Goal: Information Seeking & Learning: Learn about a topic

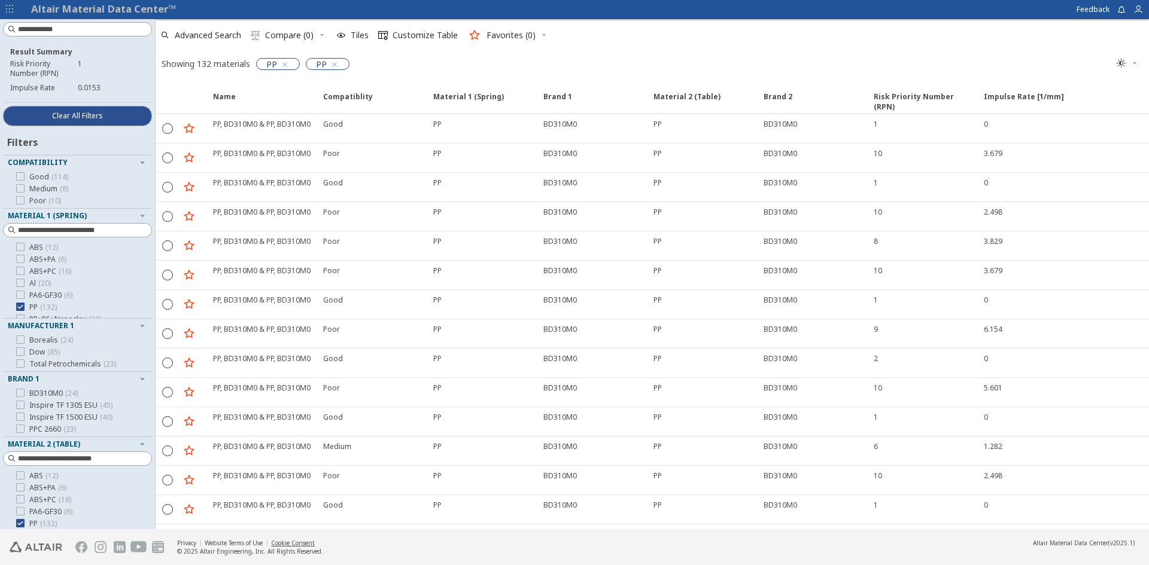
scroll to position [92, 0]
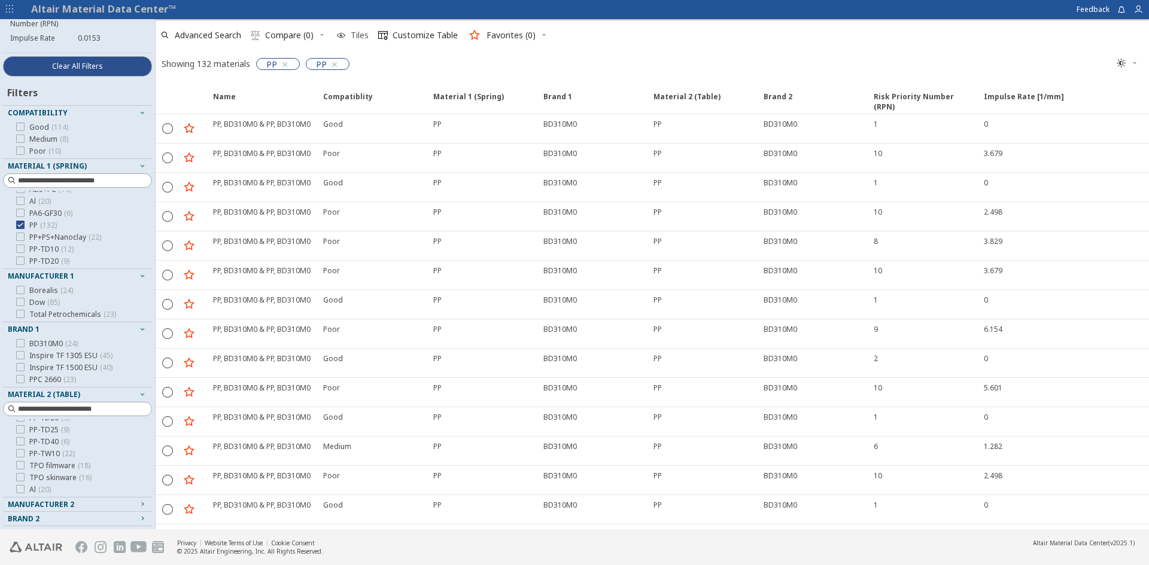
click at [358, 34] on span "Tiles" at bounding box center [360, 35] width 18 height 8
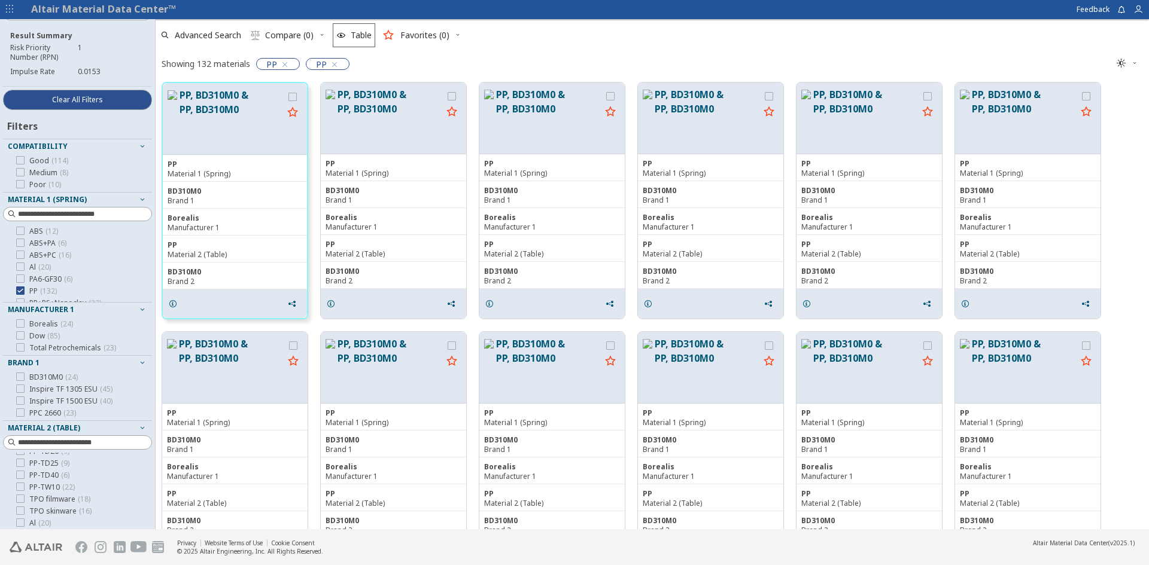
scroll to position [0, 0]
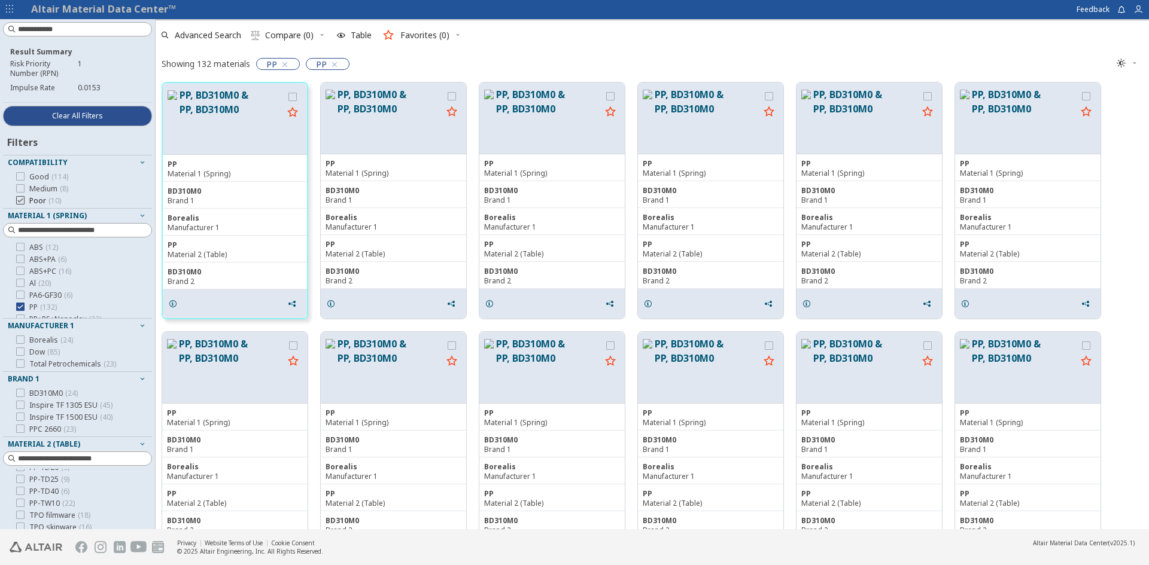
click at [23, 202] on icon at bounding box center [20, 200] width 8 height 8
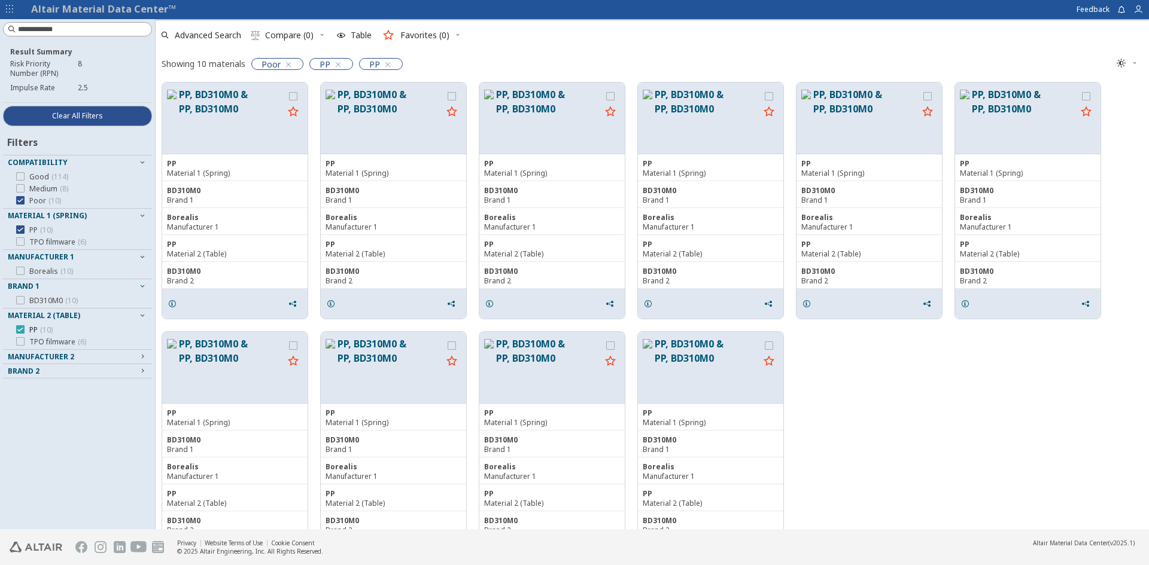
click at [26, 331] on label "PP ( 10 )" at bounding box center [34, 330] width 36 height 10
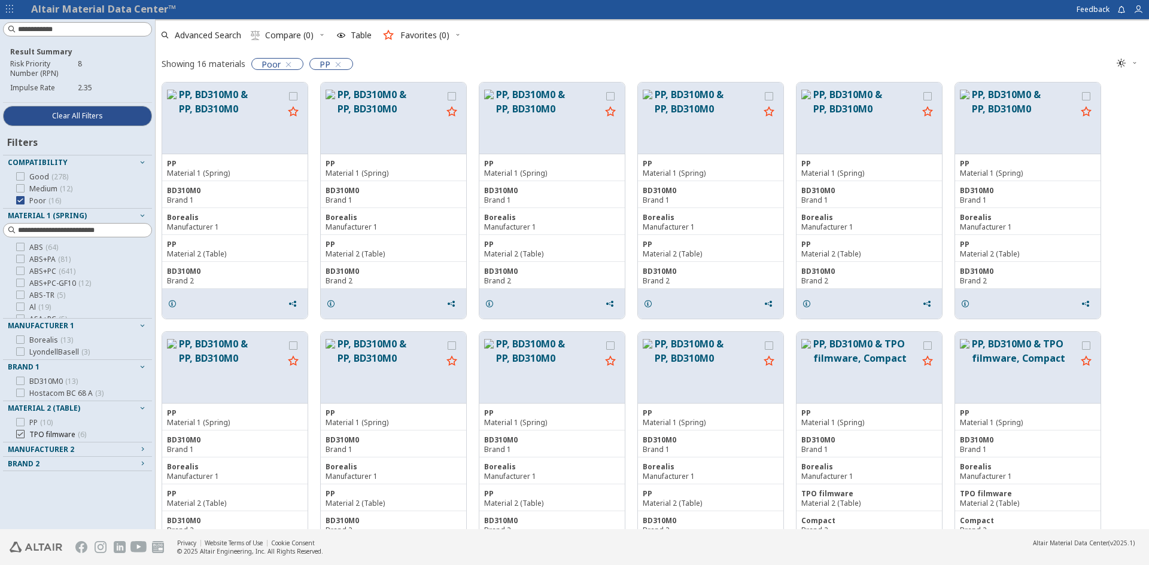
click at [60, 436] on span "TPO filmware ( 6 )" at bounding box center [57, 435] width 57 height 10
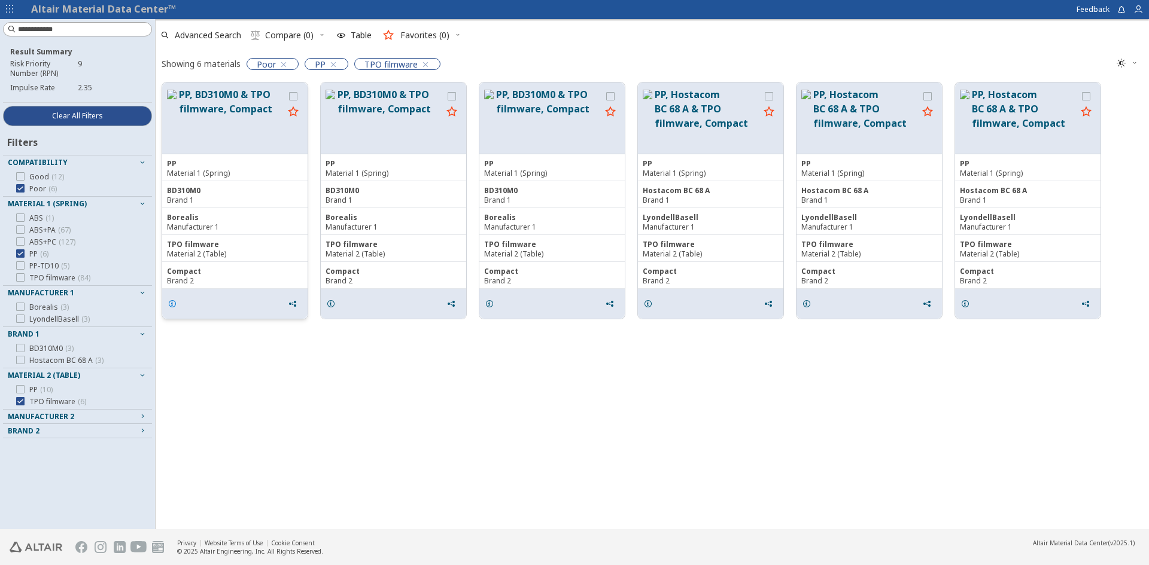
click at [170, 305] on icon "grid" at bounding box center [173, 304] width 10 height 10
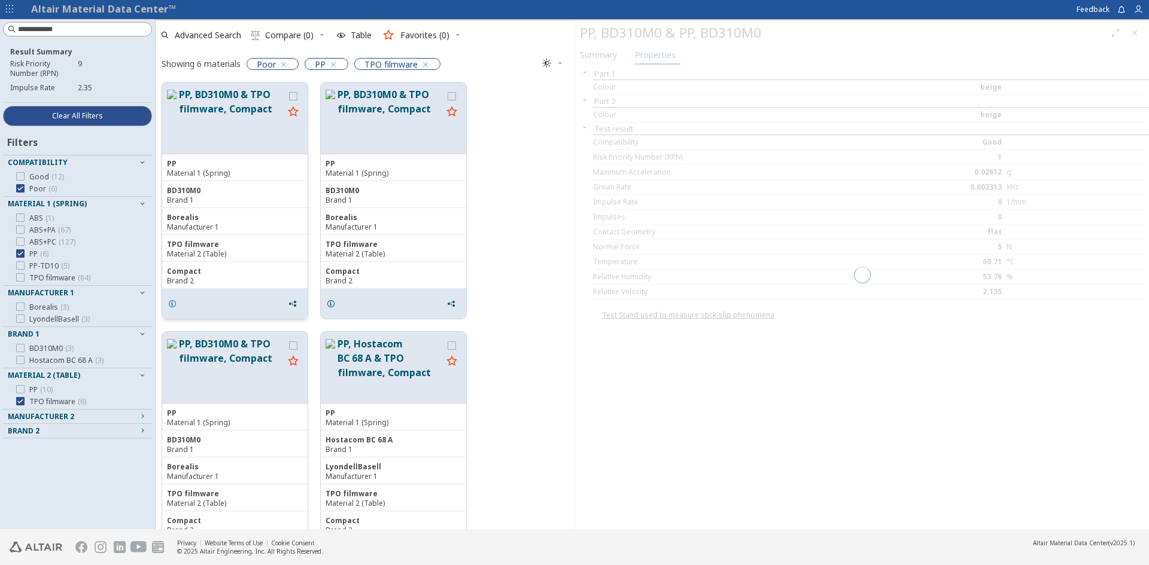
scroll to position [445, 410]
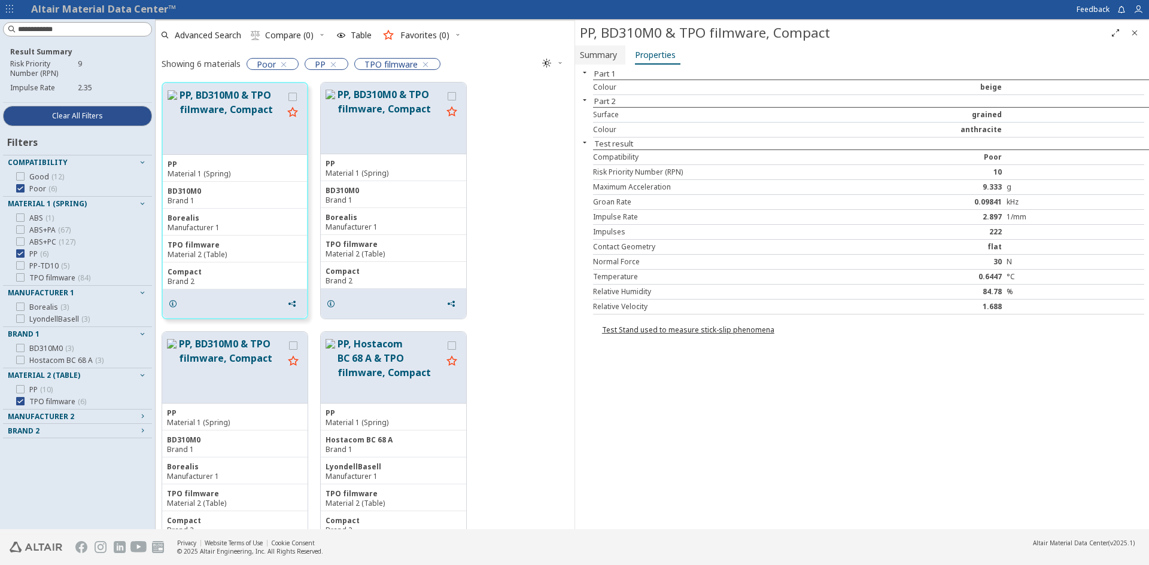
click at [608, 48] on span "Summary" at bounding box center [598, 54] width 37 height 19
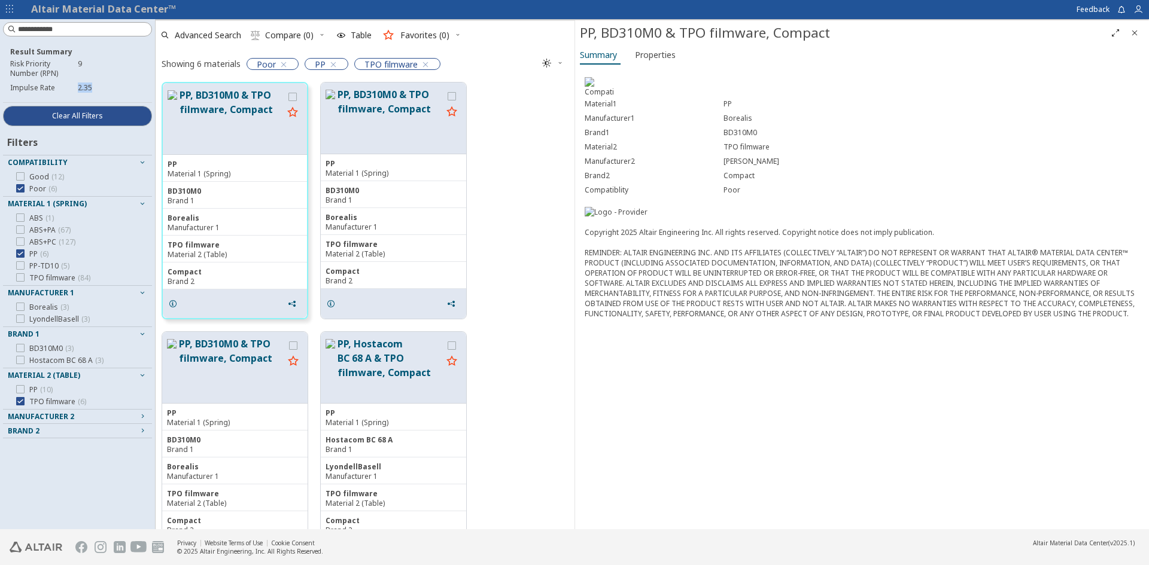
drag, startPoint x: 90, startPoint y: 87, endPoint x: 69, endPoint y: 86, distance: 21.0
click at [69, 86] on div "Impulse Rate 2.35" at bounding box center [77, 88] width 135 height 14
click at [1137, 34] on icon "Close" at bounding box center [1135, 33] width 10 height 10
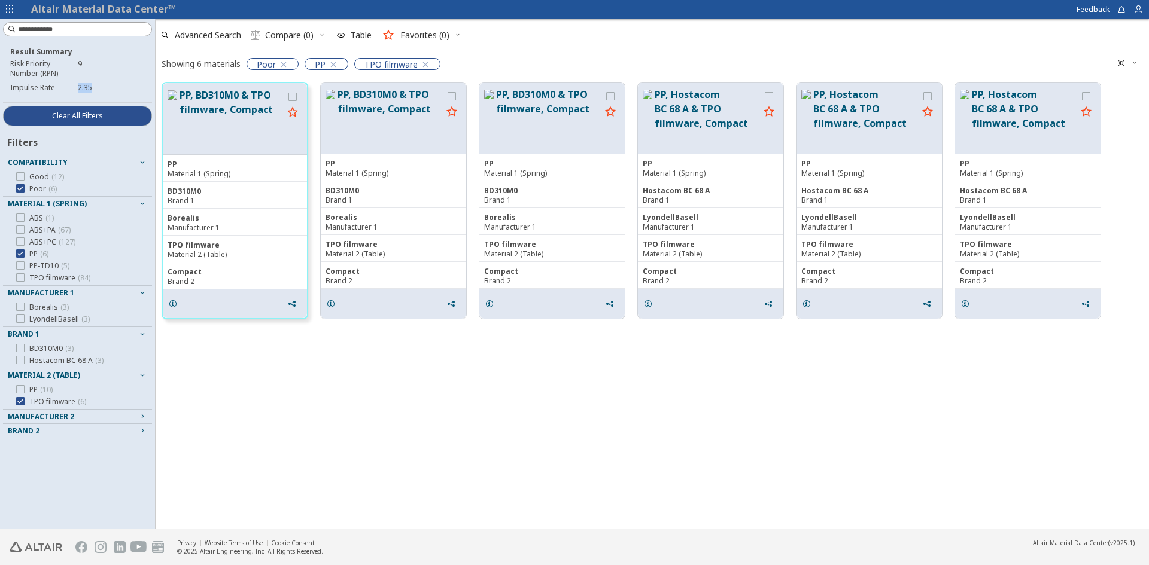
scroll to position [445, 984]
click at [124, 117] on button "Clear All Filters" at bounding box center [77, 116] width 149 height 20
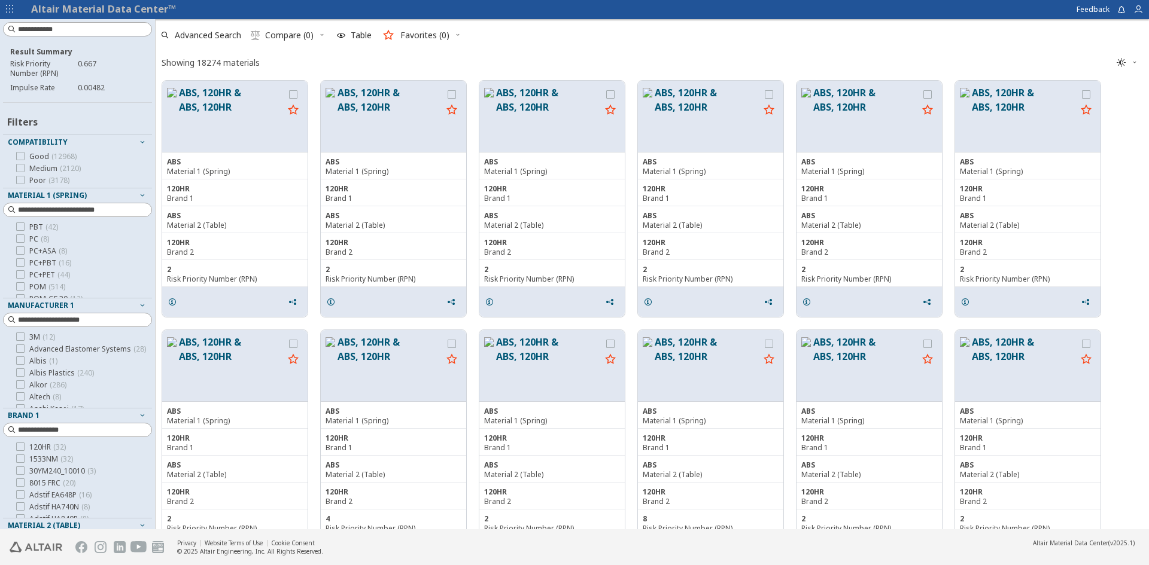
scroll to position [479, 0]
click at [23, 253] on icon at bounding box center [20, 250] width 8 height 8
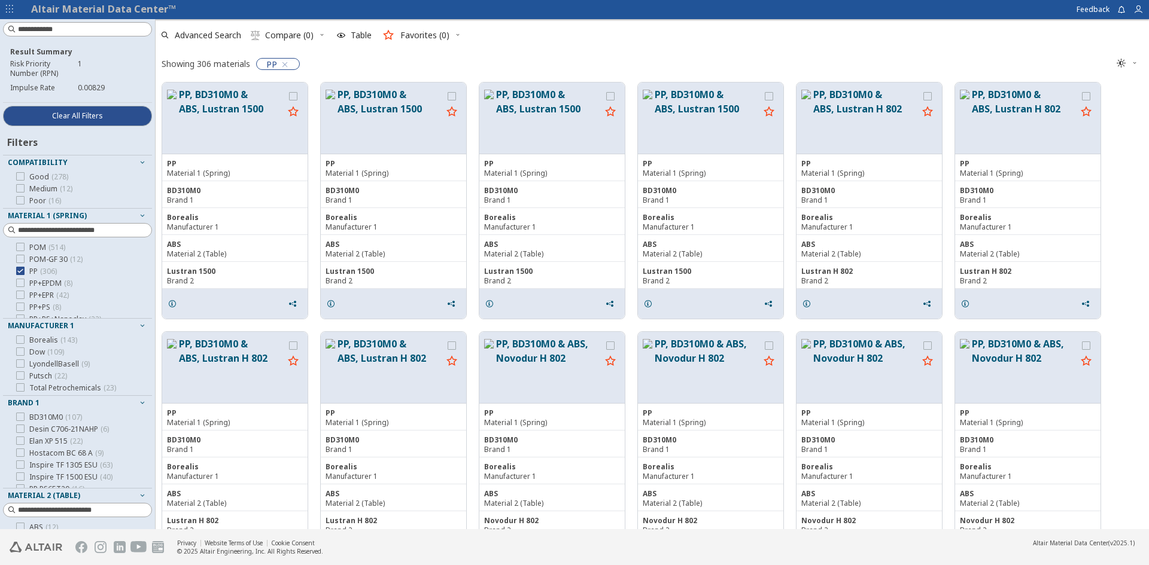
click at [138, 212] on icon "button" at bounding box center [143, 216] width 10 height 10
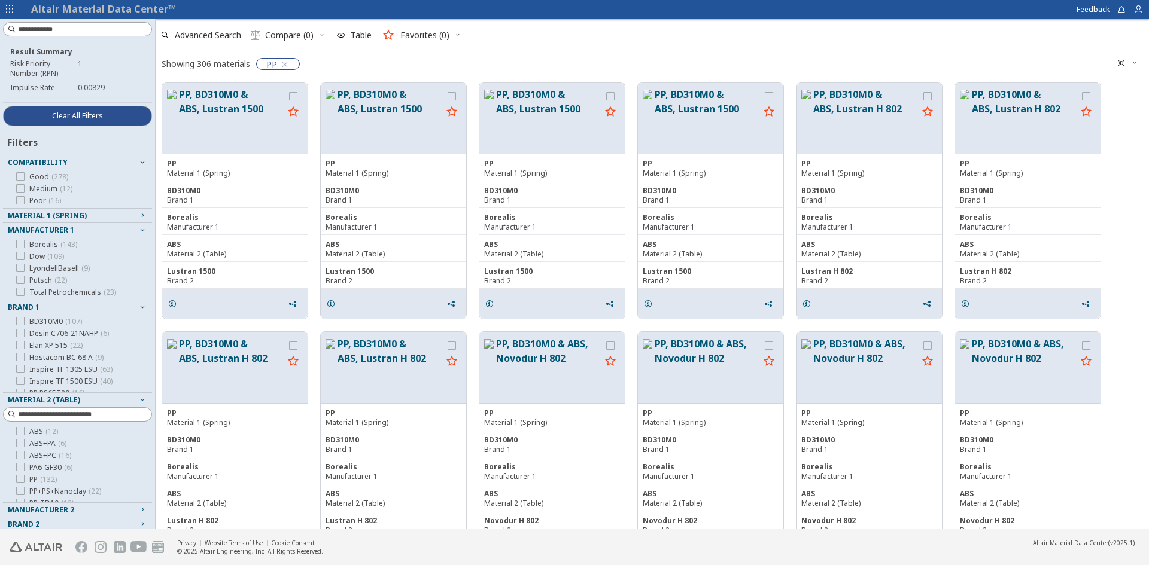
scroll to position [5, 0]
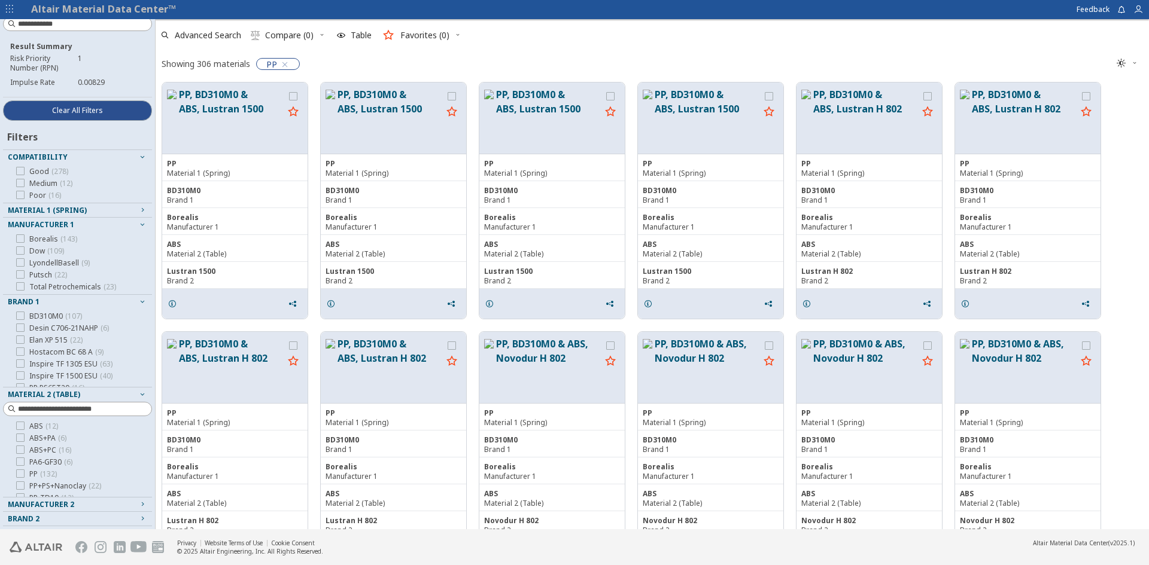
click at [138, 224] on icon "button" at bounding box center [143, 225] width 10 height 10
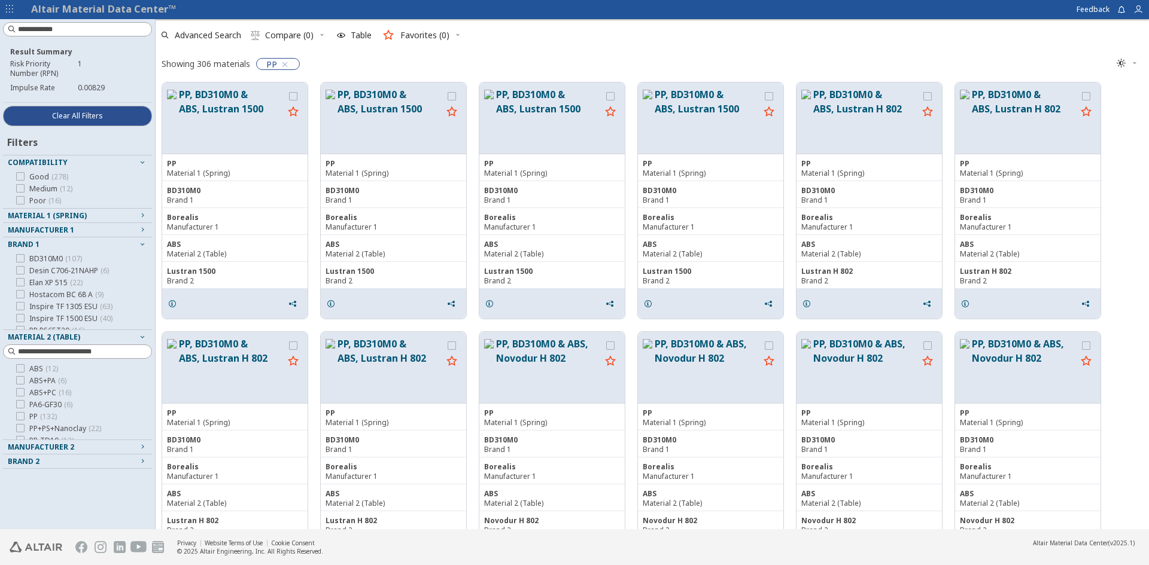
click at [144, 245] on icon "button" at bounding box center [143, 244] width 10 height 10
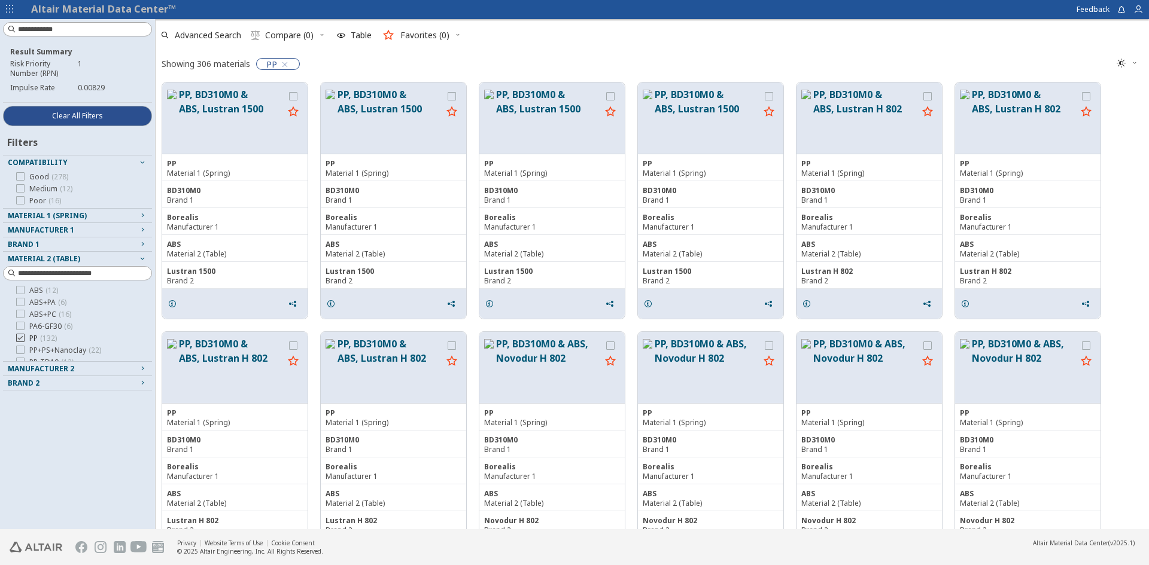
click at [34, 336] on span "PP ( 132 )" at bounding box center [43, 339] width 28 height 10
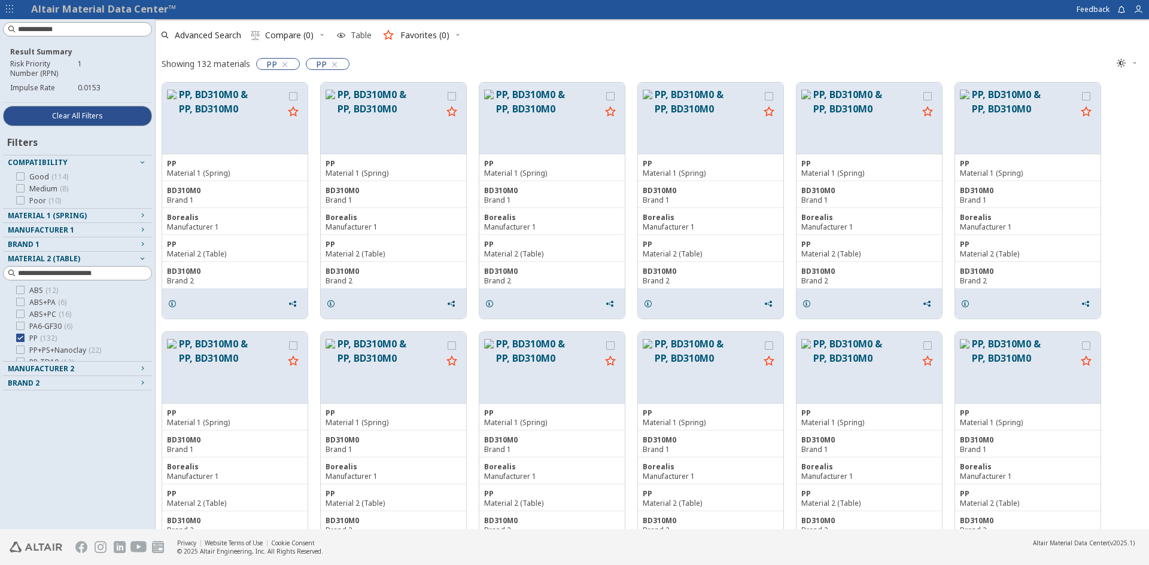
click at [351, 37] on span "Table" at bounding box center [361, 35] width 21 height 8
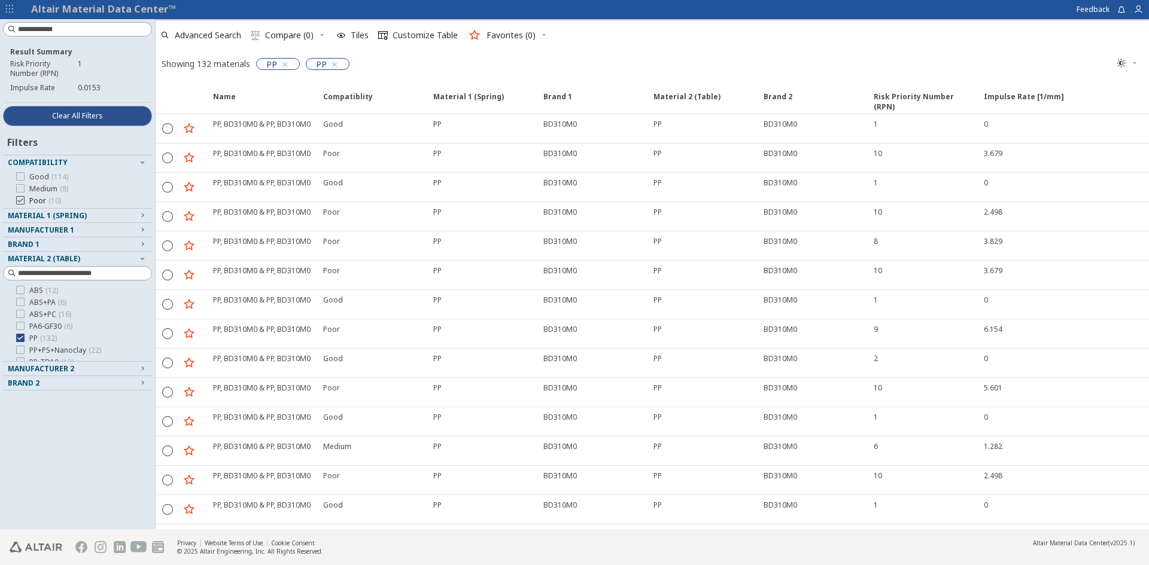
click at [31, 200] on span "Poor ( 10 )" at bounding box center [45, 201] width 32 height 10
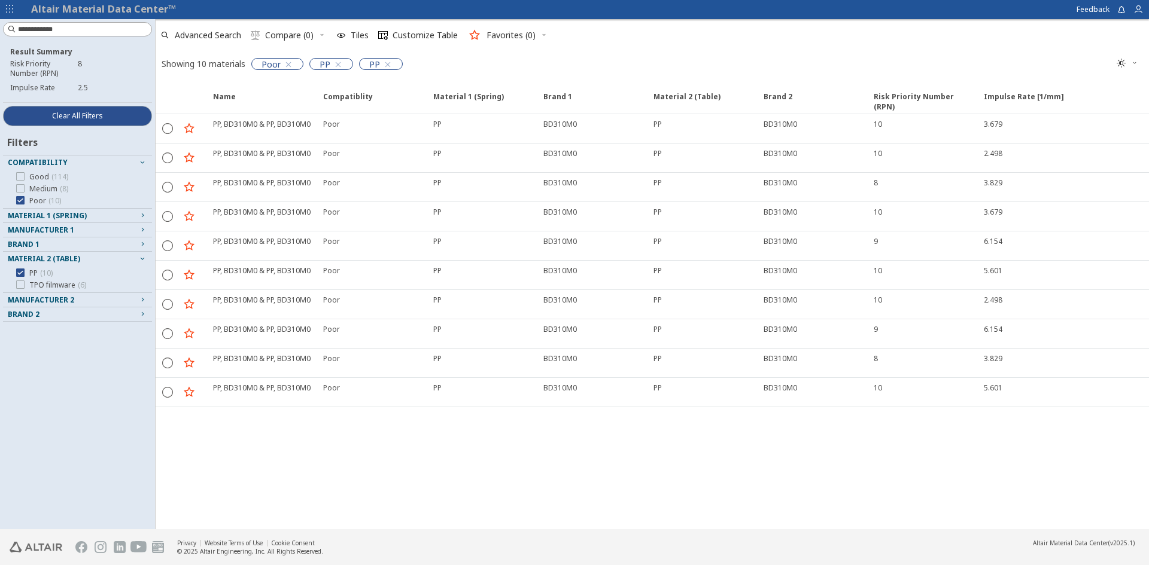
click at [441, 464] on div "Name Compatiblity Compatiblity Material 1 (Spring) Material 1 (Spring) Brand 1 …" at bounding box center [652, 306] width 993 height 448
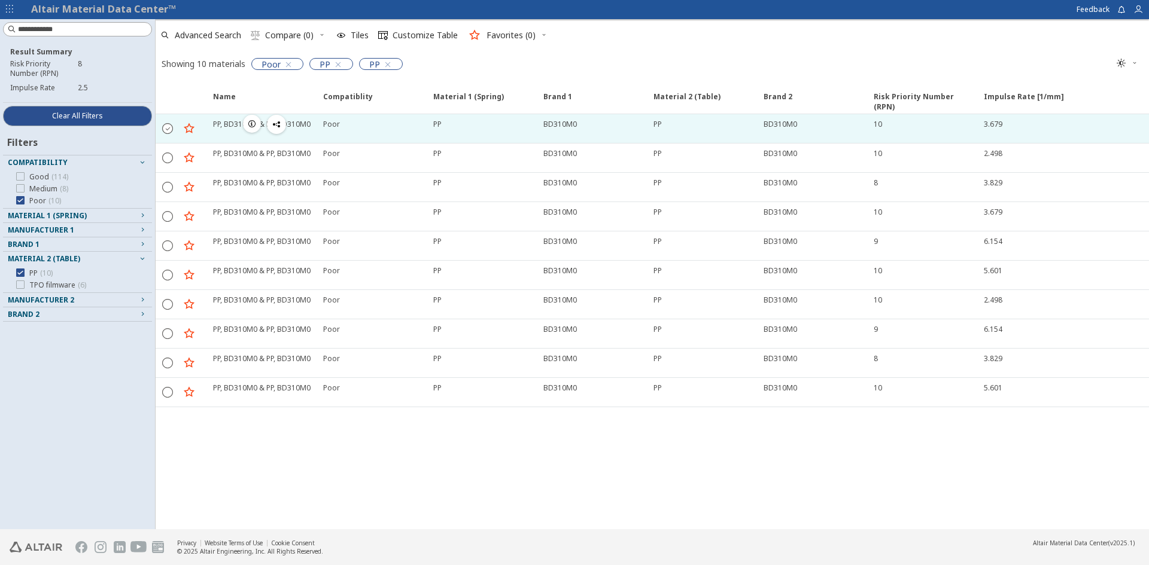
click at [170, 130] on icon "" at bounding box center [168, 128] width 11 height 11
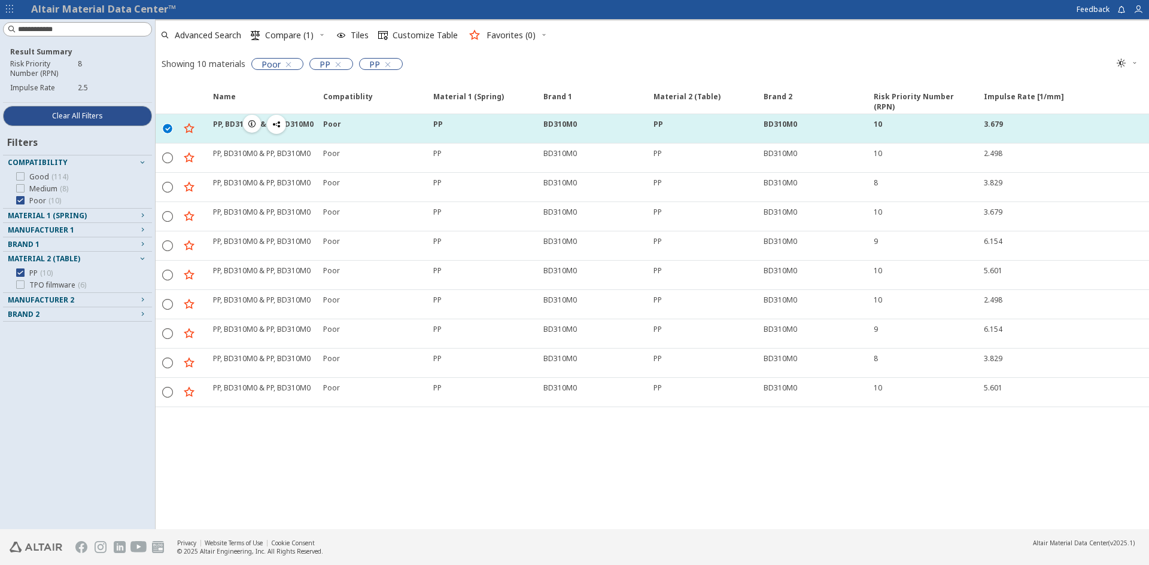
click at [170, 130] on icon "" at bounding box center [168, 128] width 11 height 11
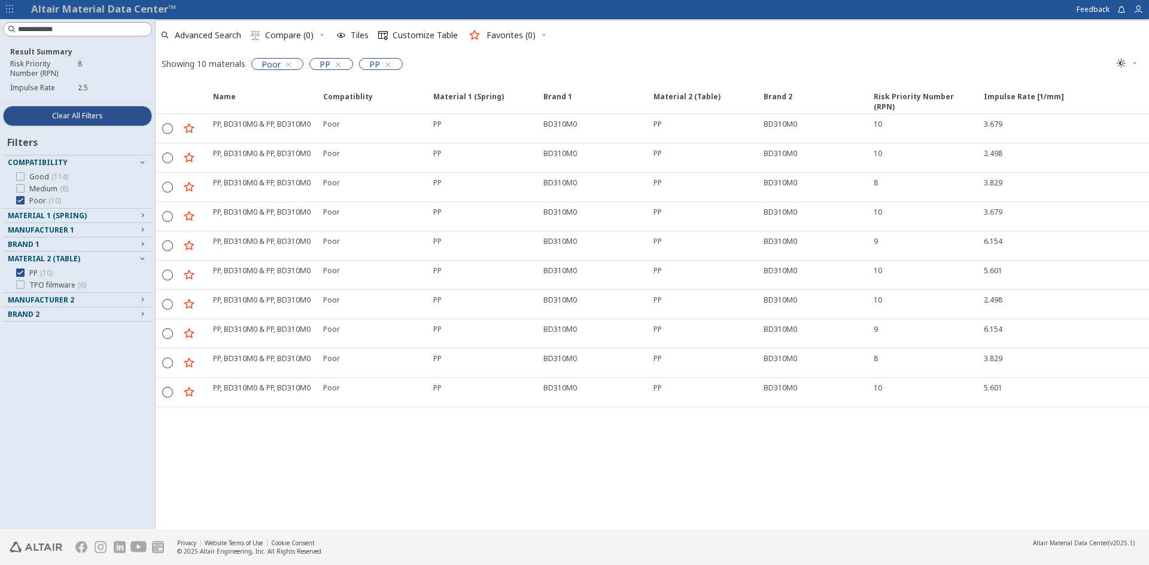
click at [747, 473] on div "Name Compatiblity Compatiblity Material 1 (Spring) Material 1 (Spring) Brand 1 …" at bounding box center [652, 306] width 993 height 448
click at [905, 99] on span "Risk Priority Number (RPN)" at bounding box center [923, 103] width 98 height 22
click at [743, 446] on div "Name Compatiblity Compatiblity Material 1 (Spring) Material 1 (Spring) Brand 1 …" at bounding box center [652, 306] width 993 height 448
click at [1021, 459] on div "Name Compatiblity Compatiblity Material 1 (Spring) Material 1 (Spring) Brand 1 …" at bounding box center [652, 306] width 993 height 448
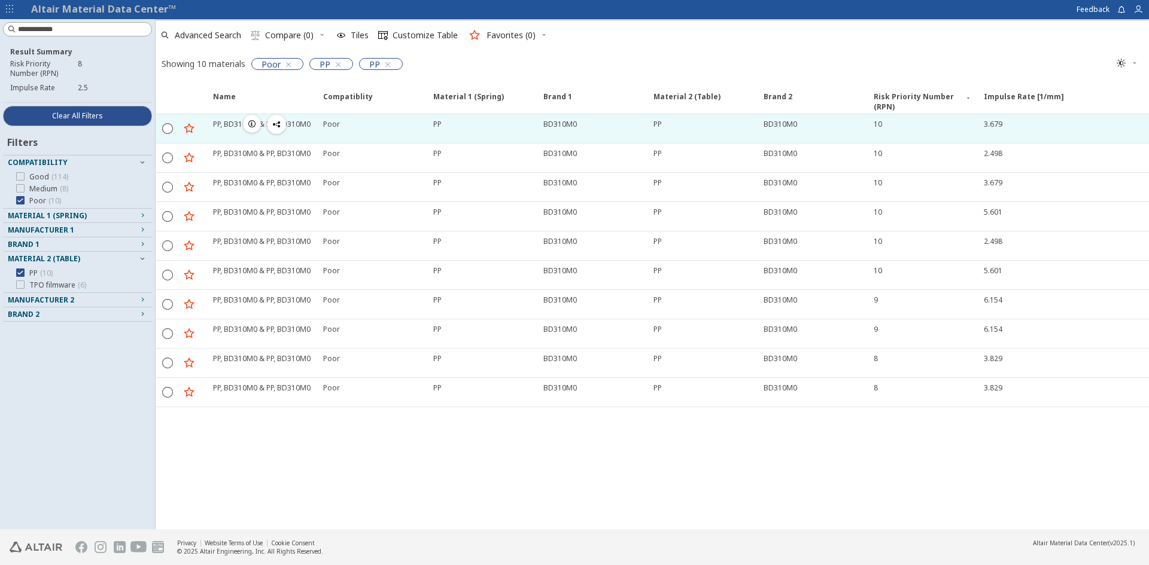
click at [251, 124] on icon "button" at bounding box center [252, 124] width 10 height 10
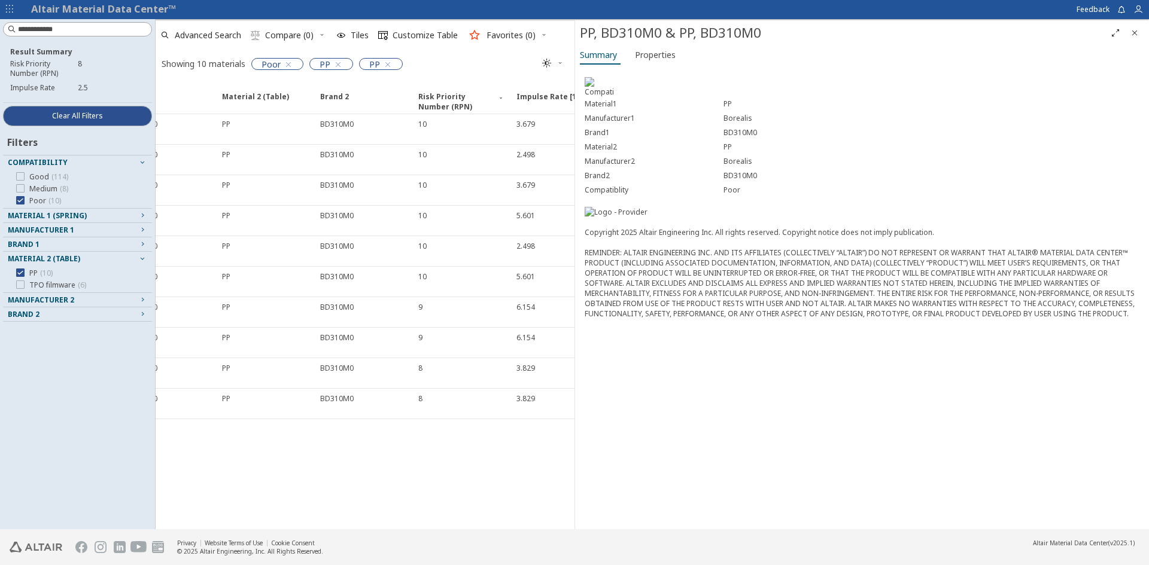
scroll to position [0, 416]
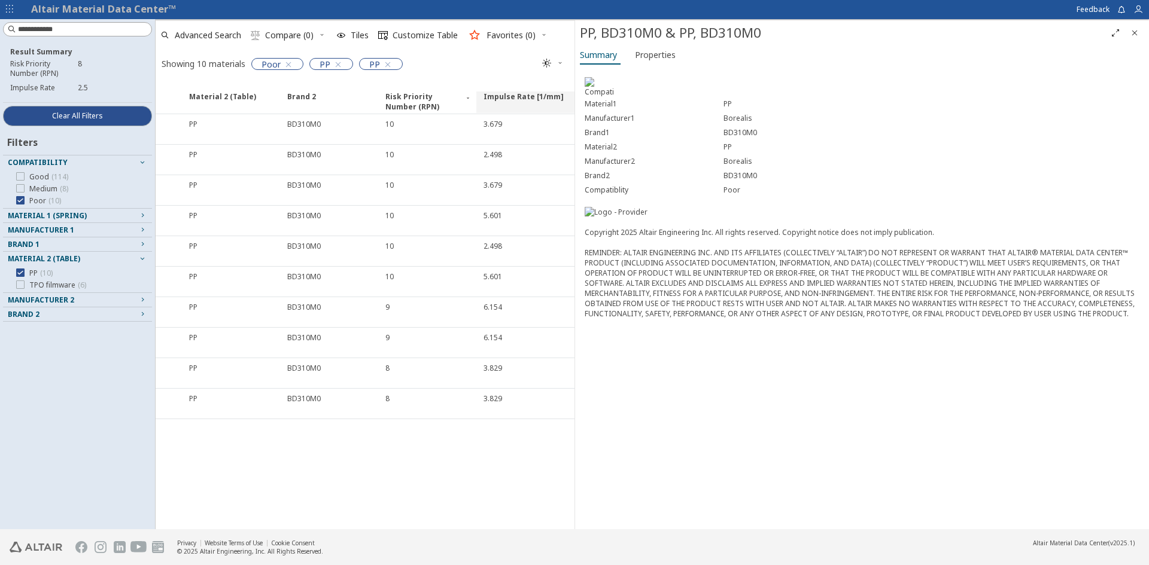
click at [502, 92] on span "Impulse Rate [1/mm]" at bounding box center [523, 103] width 80 height 22
click at [621, 479] on div "Material1 PP Manufacturer1 Borealis Brand1 BD310M0 Material2 PP Manufacturer2 B…" at bounding box center [862, 299] width 574 height 462
click at [482, 457] on div "Name Compatiblity Compatiblity Material 1 (Spring) Material 1 (Spring) Brand 1 …" at bounding box center [365, 303] width 419 height 454
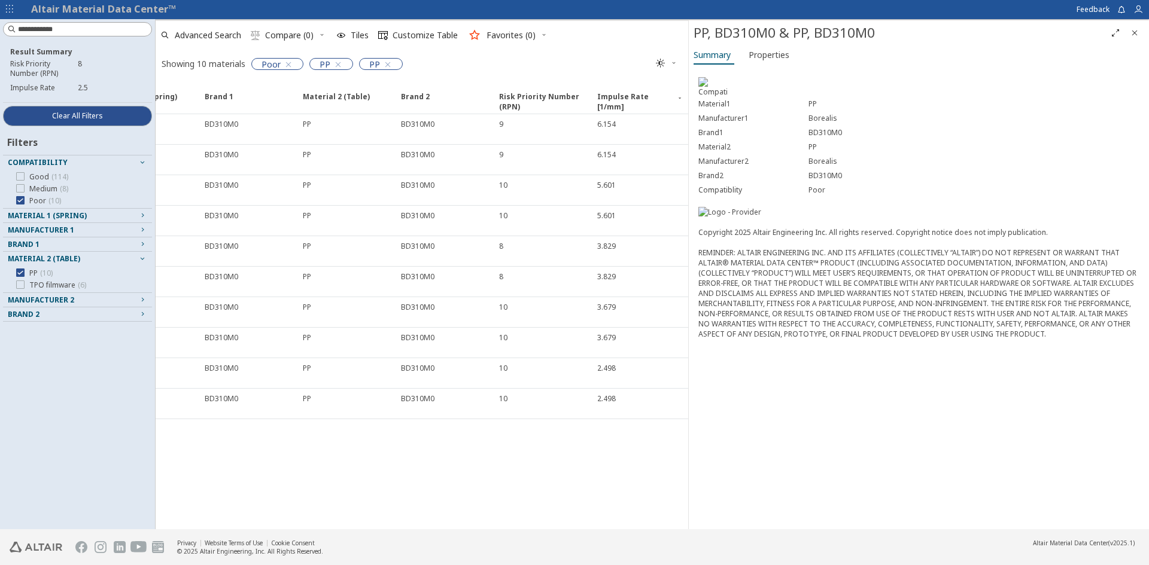
scroll to position [0, 303]
drag, startPoint x: 574, startPoint y: 467, endPoint x: 687, endPoint y: 464, distance: 113.7
click at [349, 34] on span "Tiles" at bounding box center [359, 35] width 23 height 8
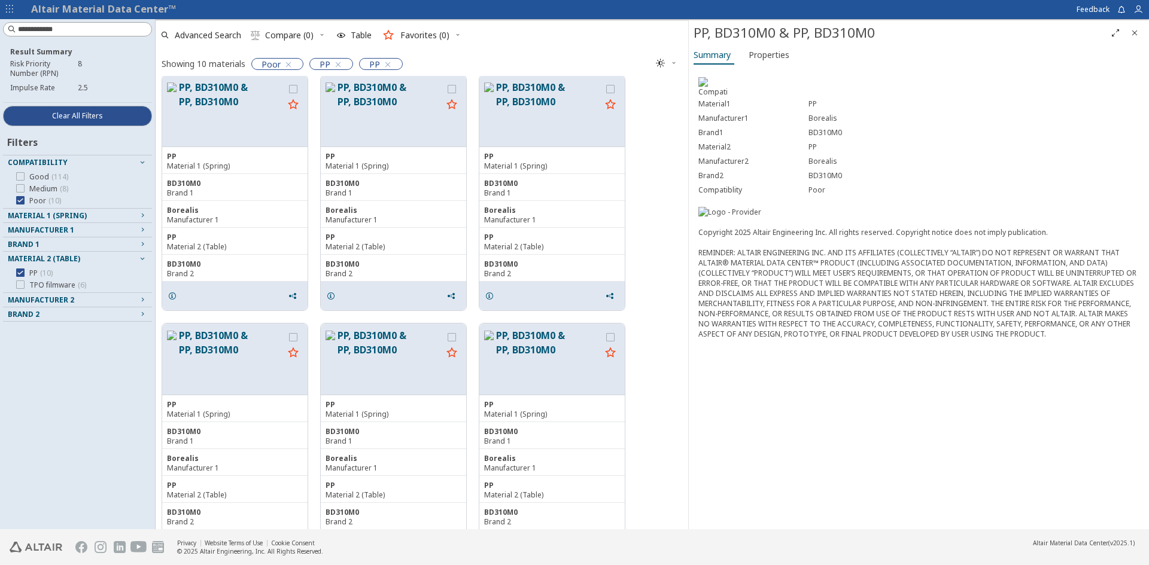
scroll to position [0, 0]
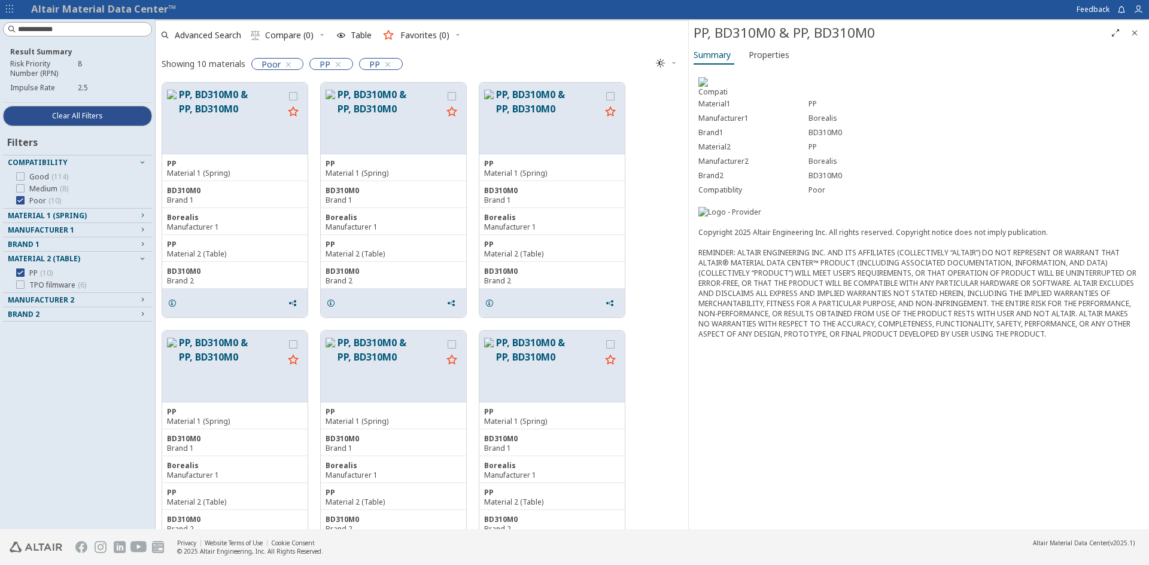
click at [884, 467] on div "Material1 PP Manufacturer1 Borealis Brand1 BD310M0 Material2 PP Manufacturer2 B…" at bounding box center [919, 299] width 460 height 462
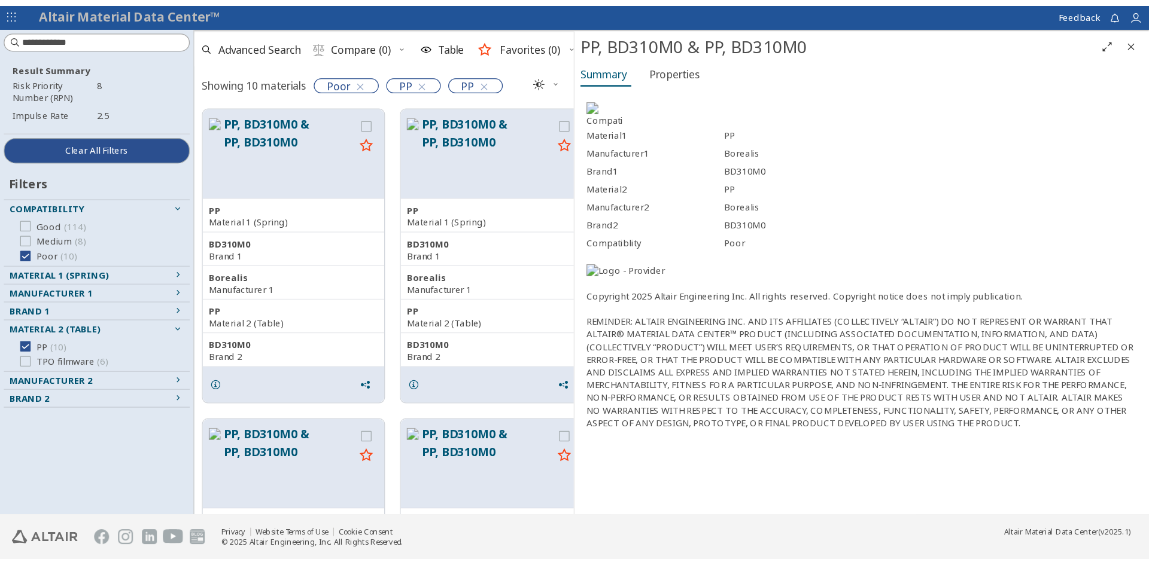
scroll to position [445, 524]
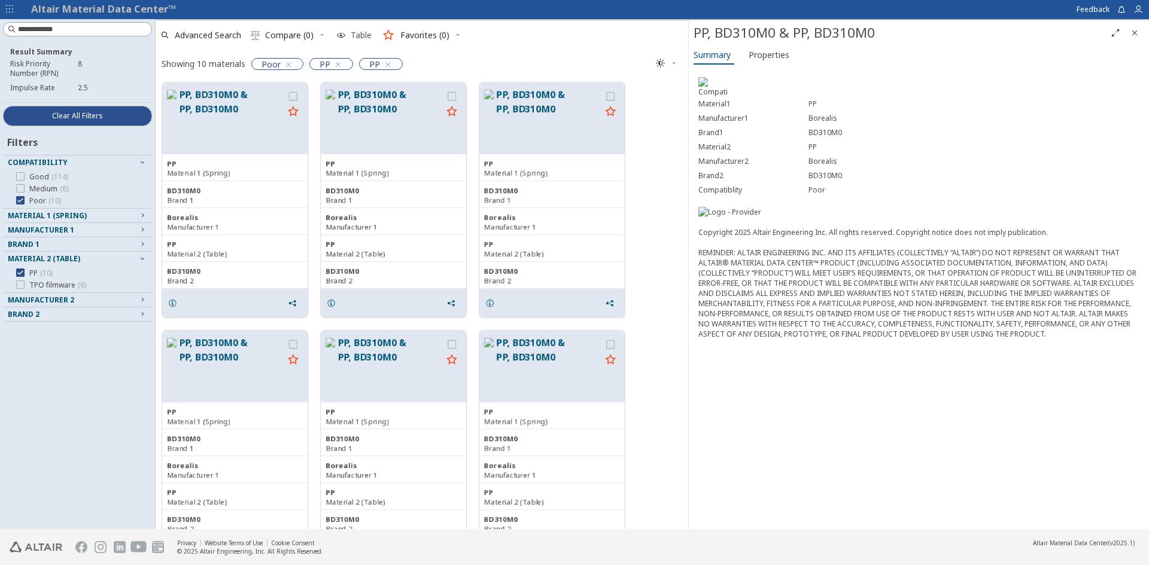
click at [356, 32] on span "Table" at bounding box center [361, 35] width 21 height 8
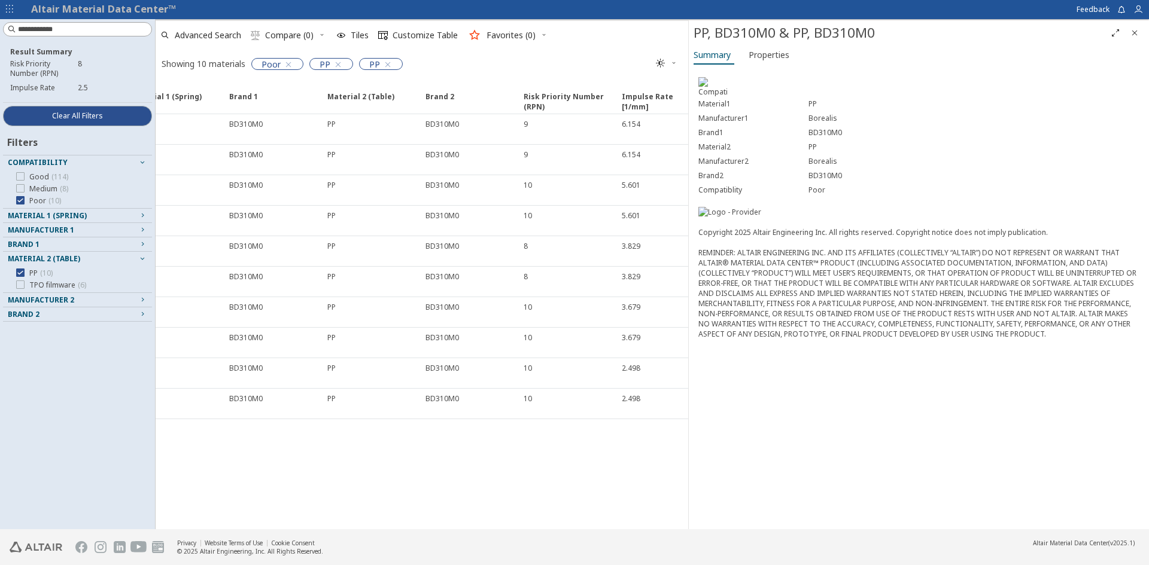
scroll to position [0, 303]
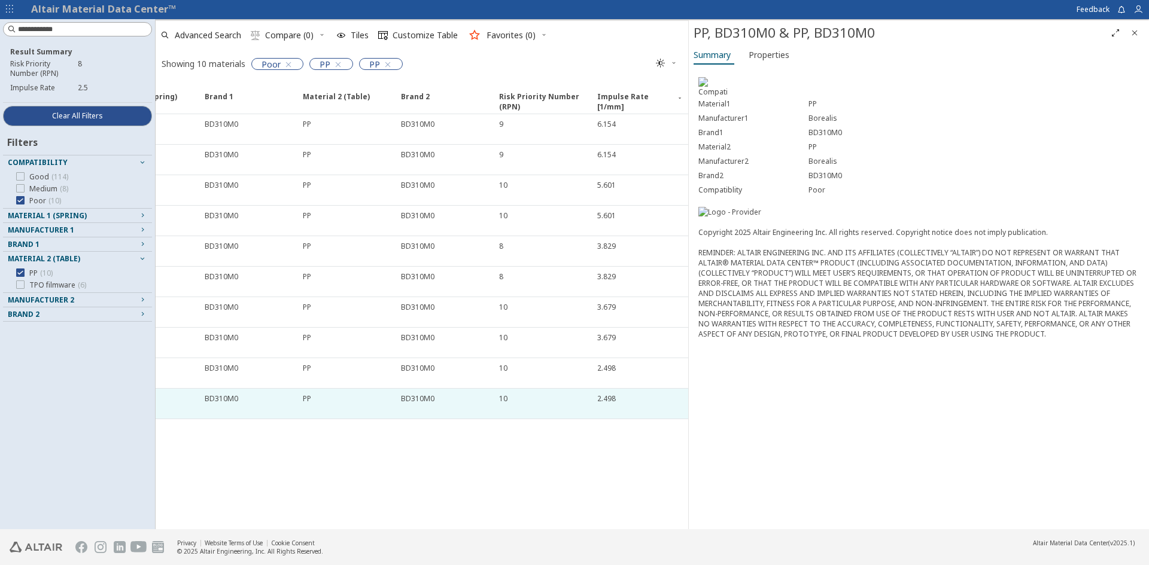
click at [559, 397] on div "10" at bounding box center [544, 399] width 91 height 10
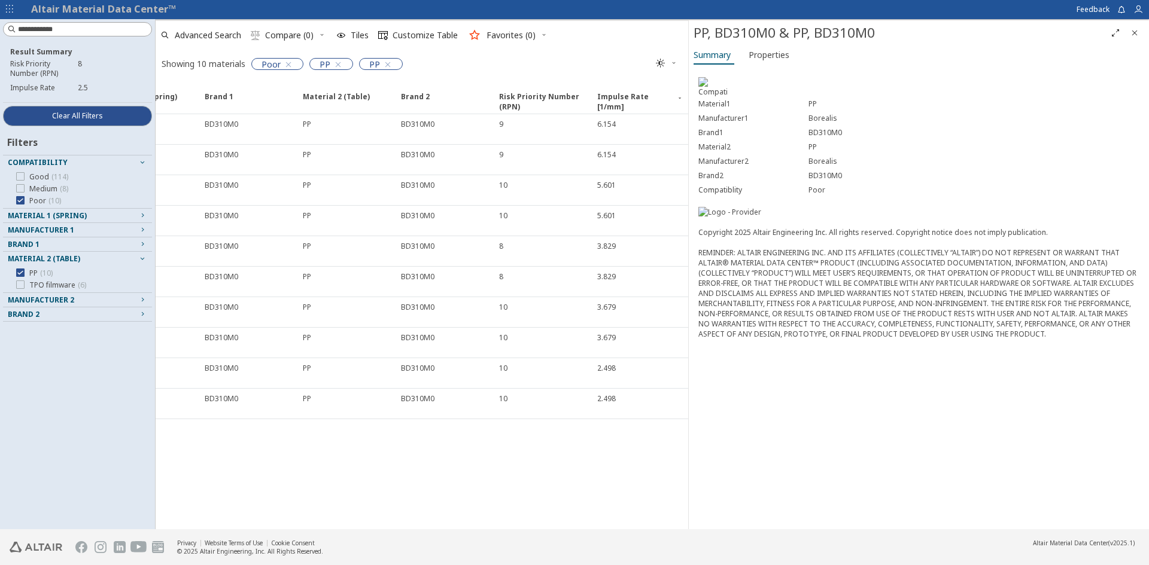
drag, startPoint x: 592, startPoint y: 519, endPoint x: 395, endPoint y: 521, distance: 197.4
click at [395, 521] on div "Name Compatiblity Compatiblity Material 1 (Spring) Material 1 (Spring) Brand 1 …" at bounding box center [422, 303] width 532 height 454
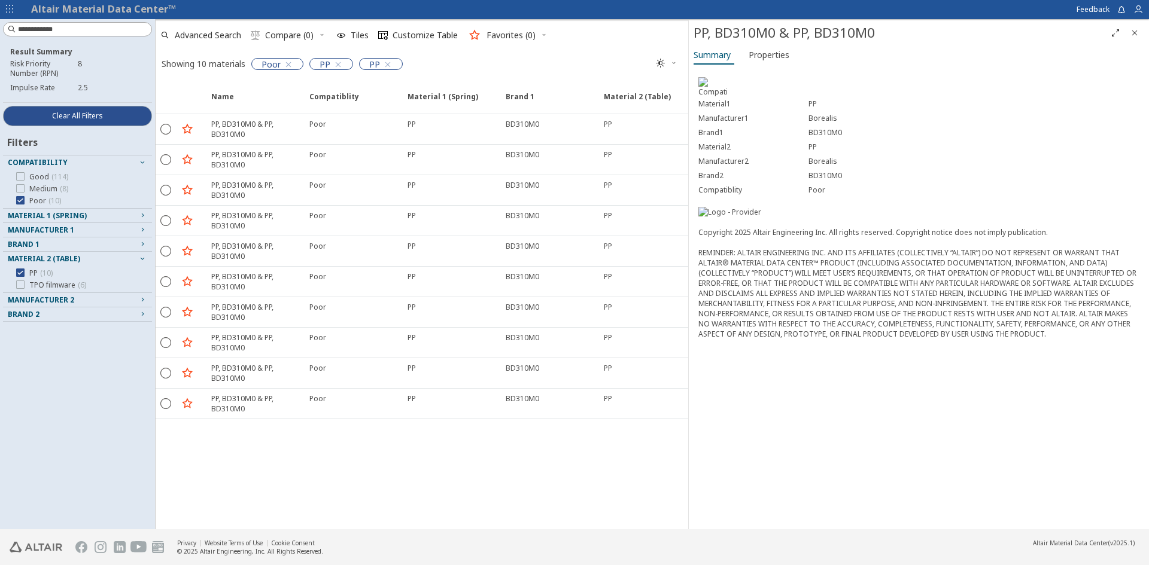
scroll to position [0, 0]
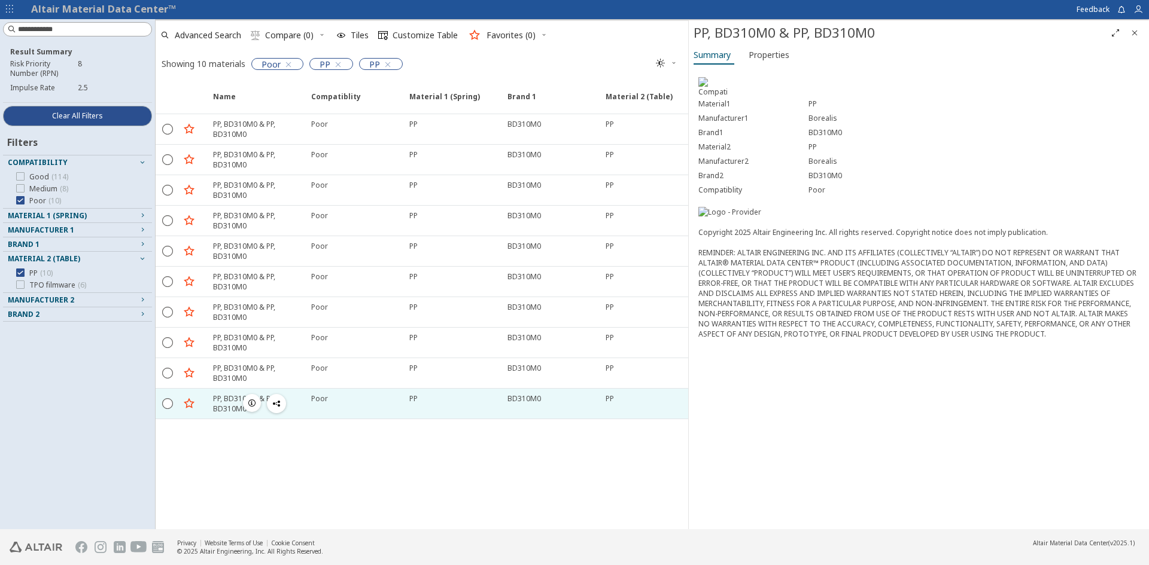
click at [255, 402] on icon "button" at bounding box center [252, 403] width 10 height 10
click at [275, 407] on icon "button" at bounding box center [277, 404] width 10 height 10
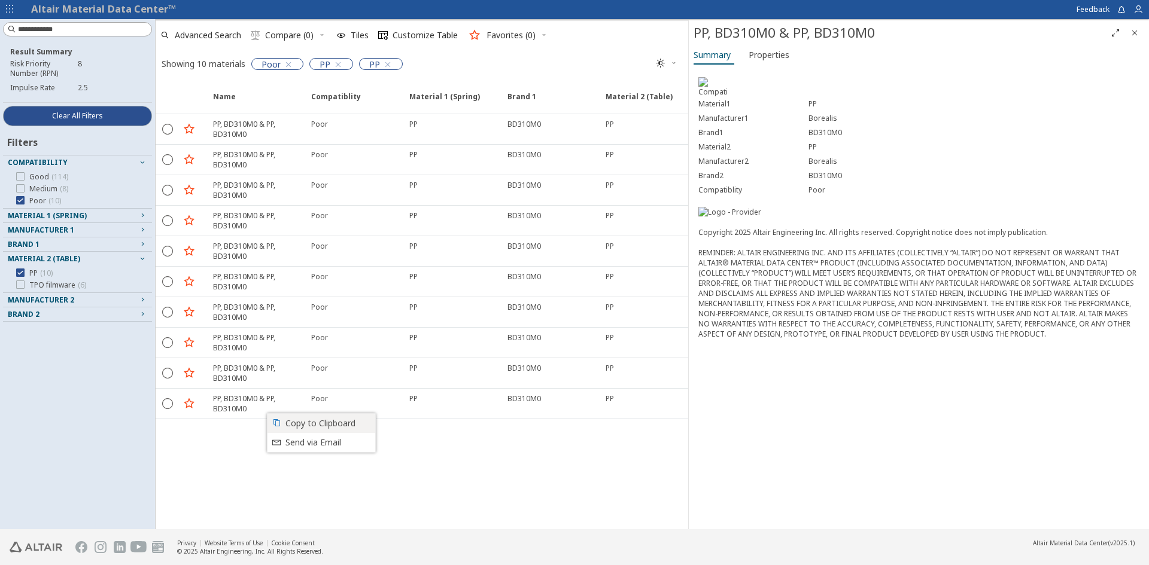
click at [282, 418] on div "Copy to Clipboard" at bounding box center [320, 423] width 101 height 19
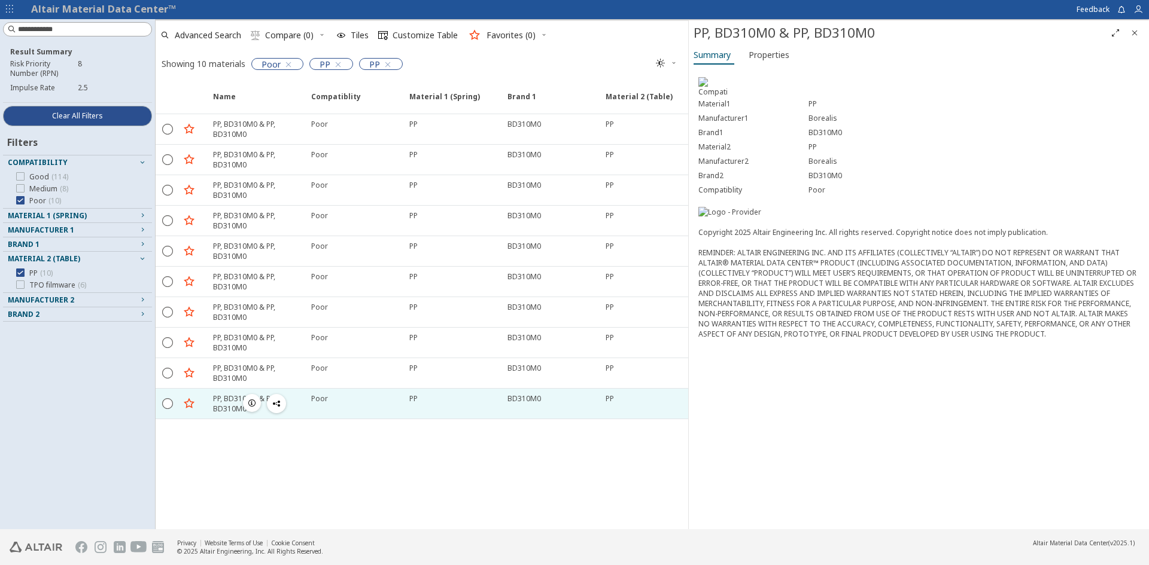
click at [272, 408] on icon "button" at bounding box center [277, 404] width 10 height 10
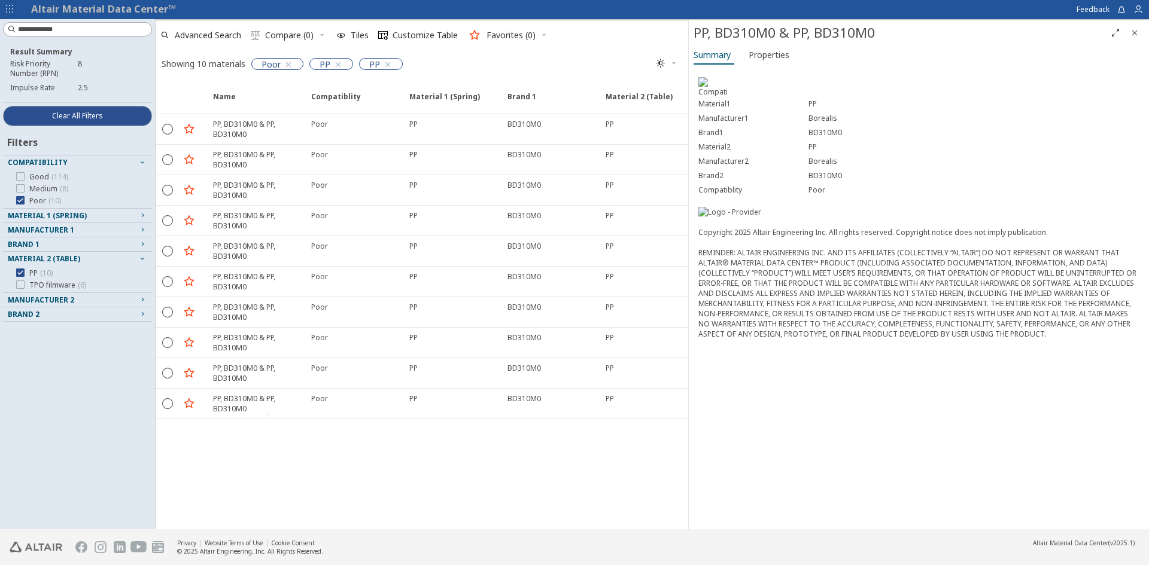
click at [471, 482] on div "Name Compatiblity Compatiblity Material 1 (Spring) Material 1 (Spring) Brand 1 …" at bounding box center [422, 306] width 532 height 448
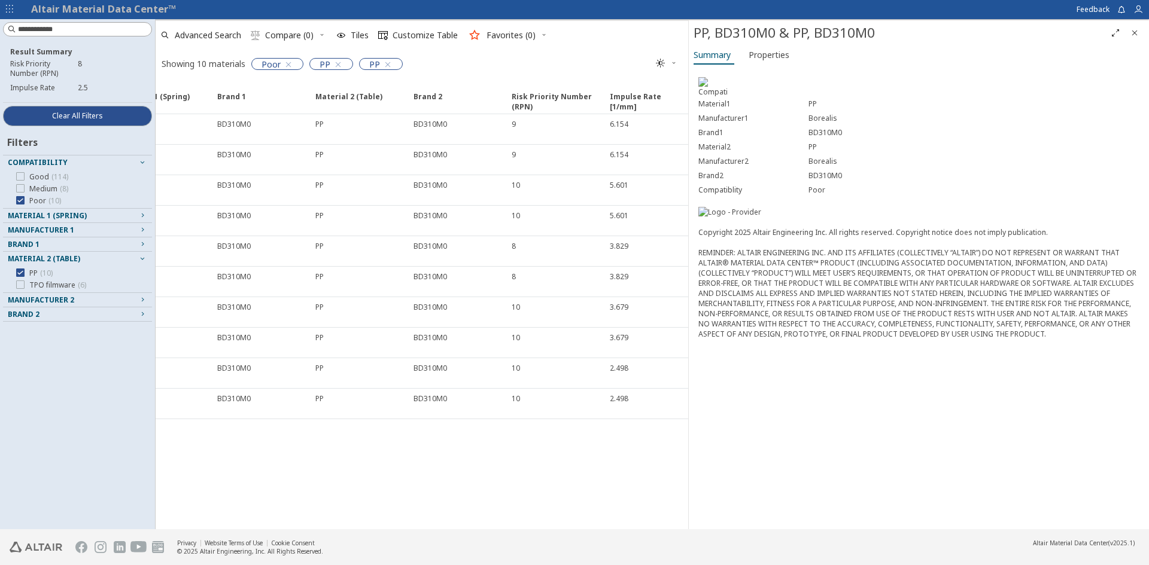
scroll to position [0, 303]
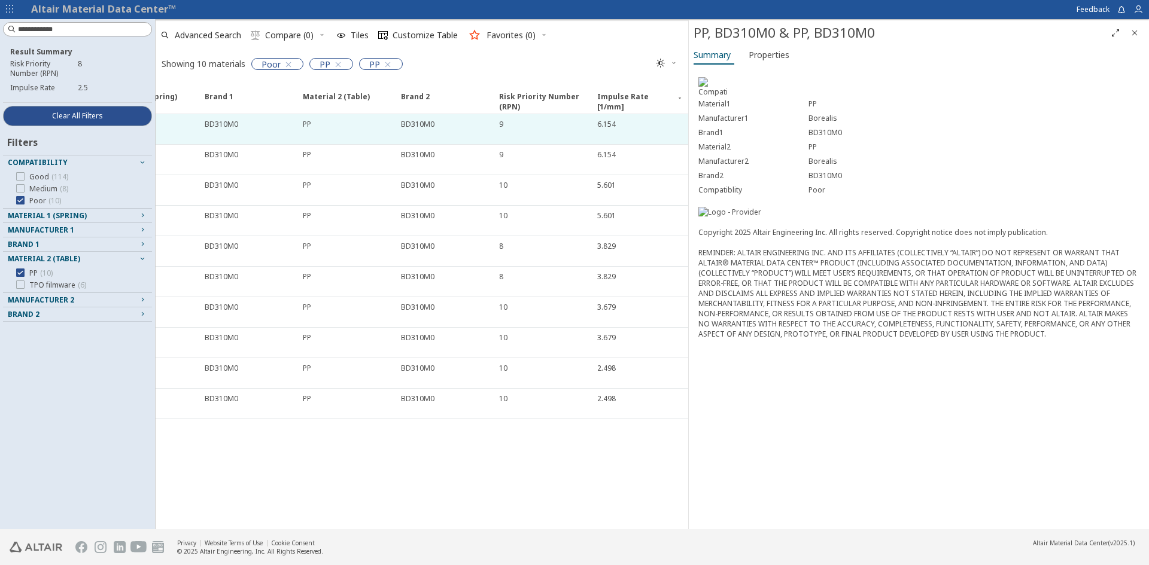
drag, startPoint x: 594, startPoint y: 124, endPoint x: 619, endPoint y: 120, distance: 24.9
click at [619, 120] on div "6.154" at bounding box center [639, 129] width 98 height 30
drag, startPoint x: 616, startPoint y: 126, endPoint x: 599, endPoint y: 124, distance: 16.2
click at [599, 124] on div "6.154" at bounding box center [642, 124] width 91 height 10
click at [599, 124] on div "6.154" at bounding box center [606, 124] width 19 height 10
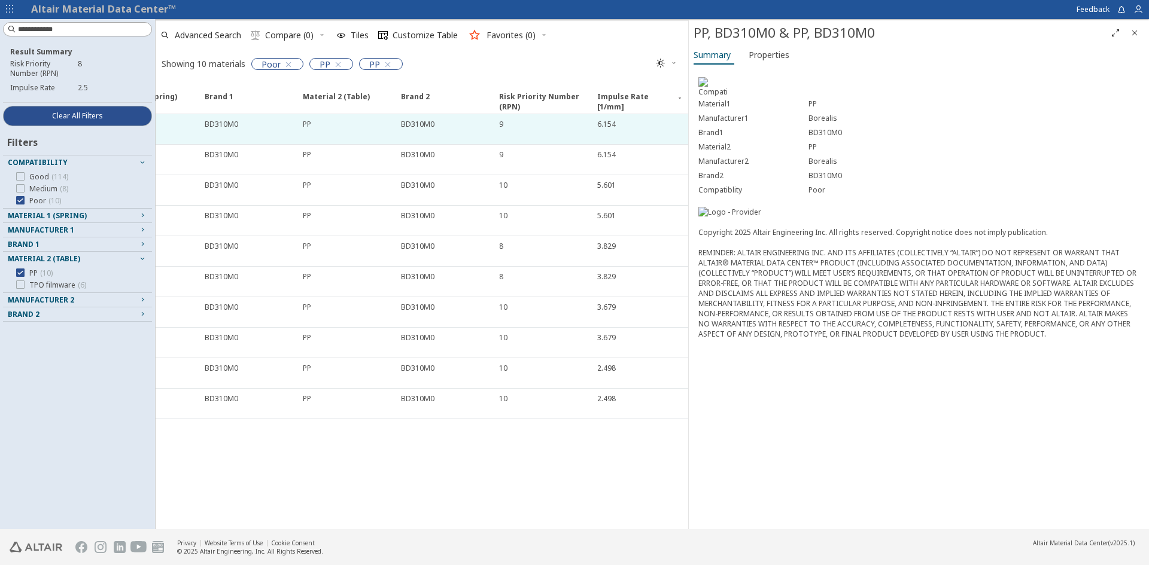
click at [599, 124] on div "6.154" at bounding box center [606, 124] width 19 height 10
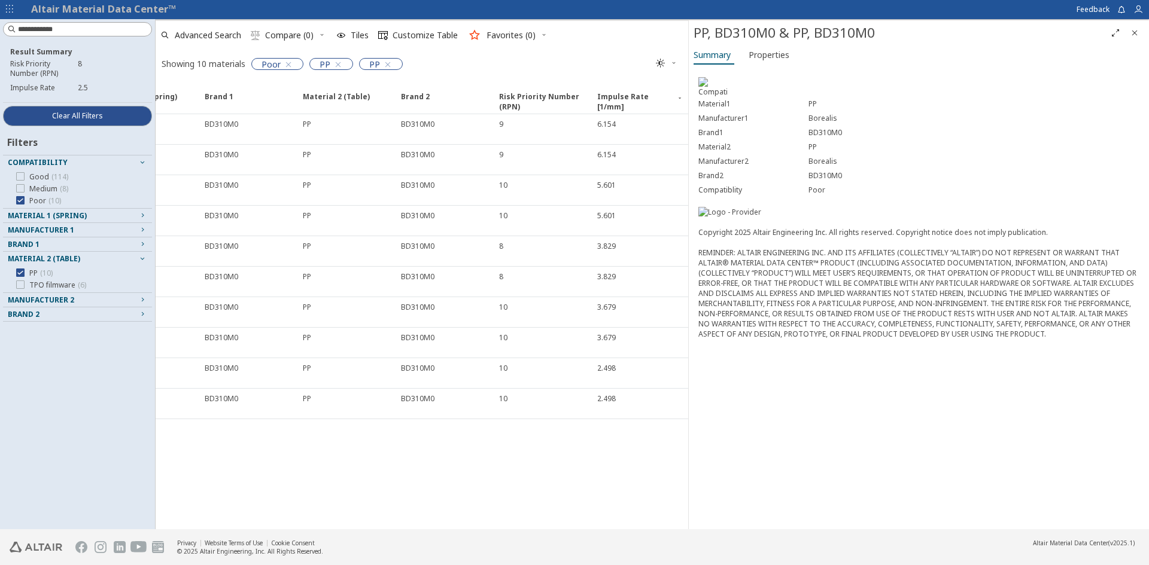
click at [454, 467] on div "Name Compatiblity Compatiblity Material 1 (Spring) Material 1 (Spring) Brand 1 …" at bounding box center [422, 303] width 532 height 454
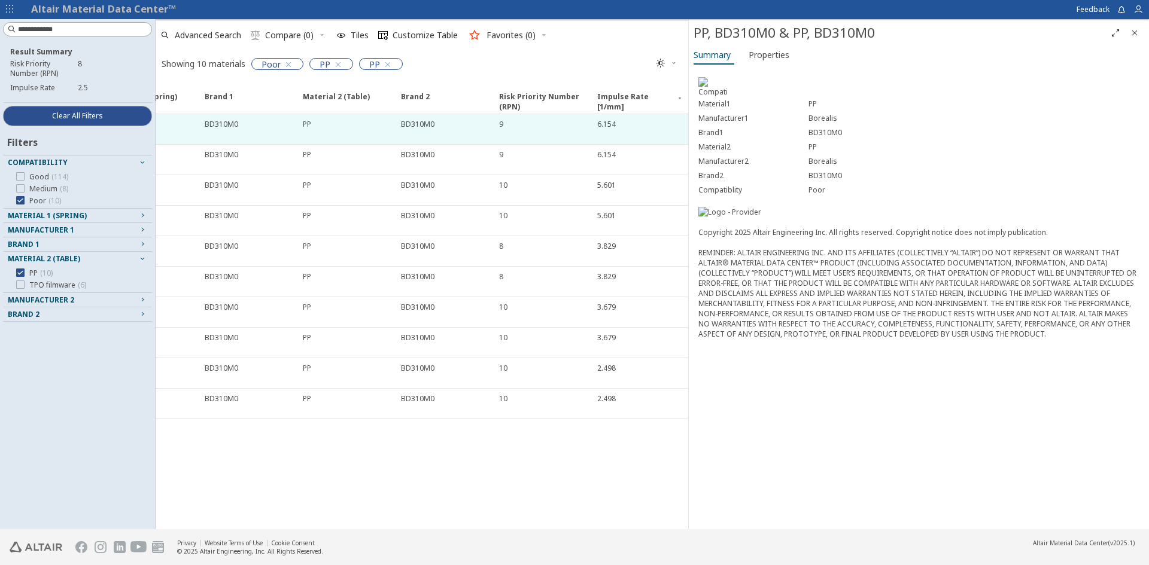
click at [613, 132] on div "6.154" at bounding box center [639, 129] width 98 height 30
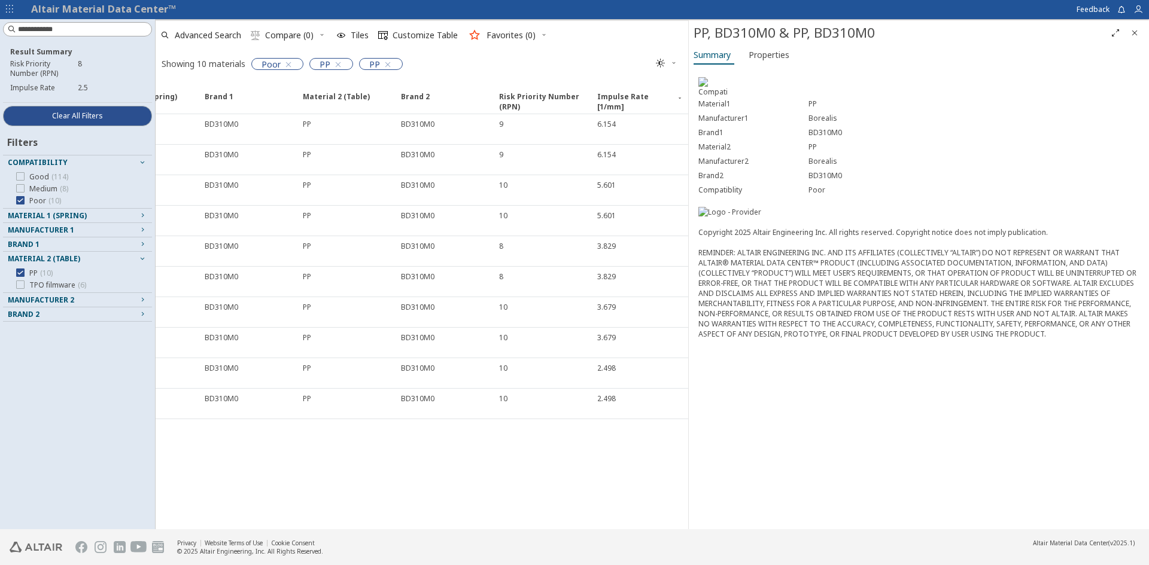
click at [783, 212] on div "Material1 PP Manufacturer1 Borealis Brand1 BD310M0 Material2 PP Manufacturer2 B…" at bounding box center [919, 299] width 460 height 462
click at [488, 474] on div "Name Compatiblity Compatiblity Material 1 (Spring) Material 1 (Spring) Brand 1 …" at bounding box center [422, 303] width 532 height 454
click at [29, 198] on label "Poor ( 10 )" at bounding box center [38, 201] width 45 height 10
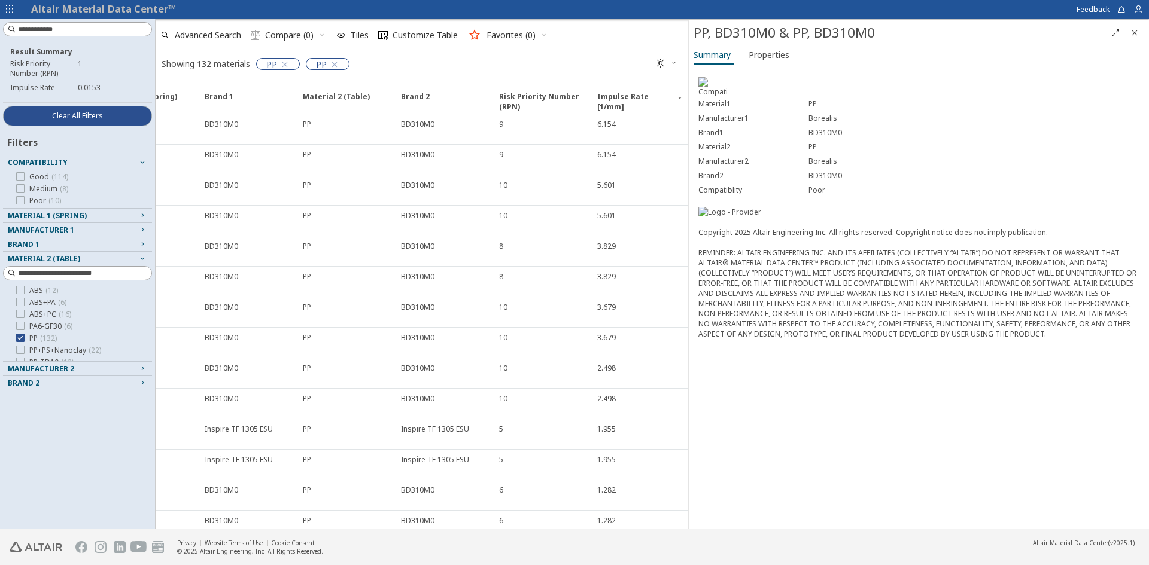
scroll to position [0, 312]
click at [616, 96] on span "Impulse Rate [1/mm]" at bounding box center [635, 103] width 77 height 22
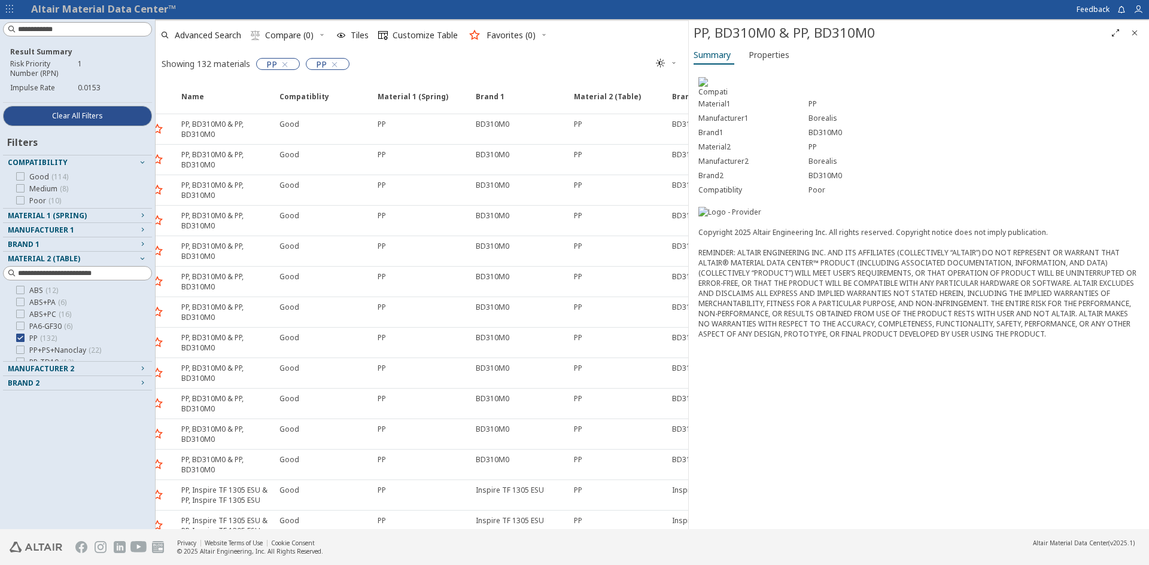
scroll to position [0, 18]
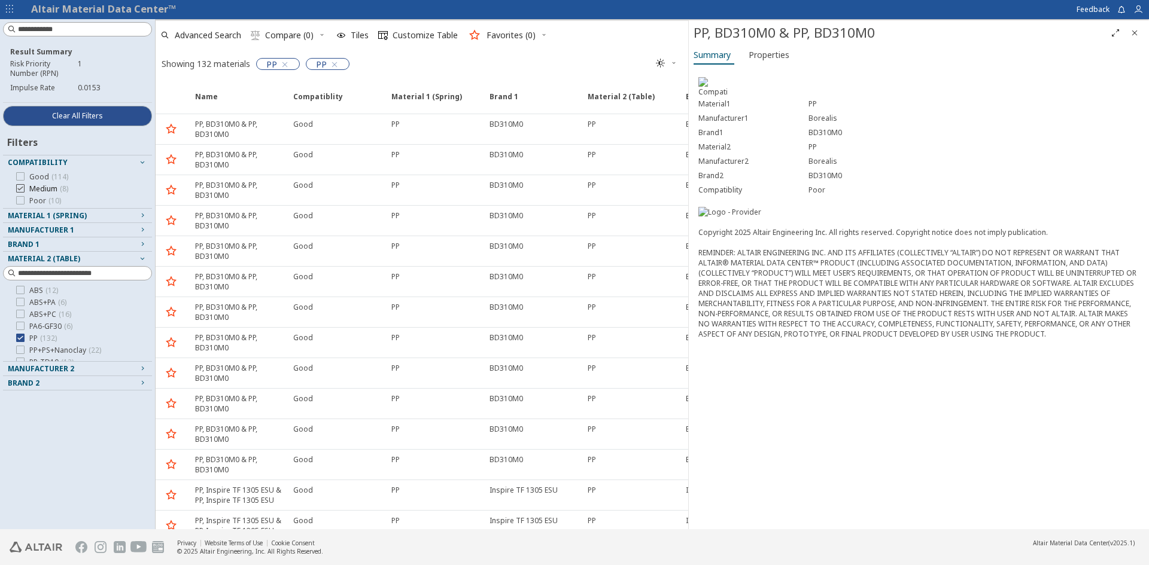
click at [35, 190] on span "Medium ( 8 )" at bounding box center [48, 189] width 39 height 10
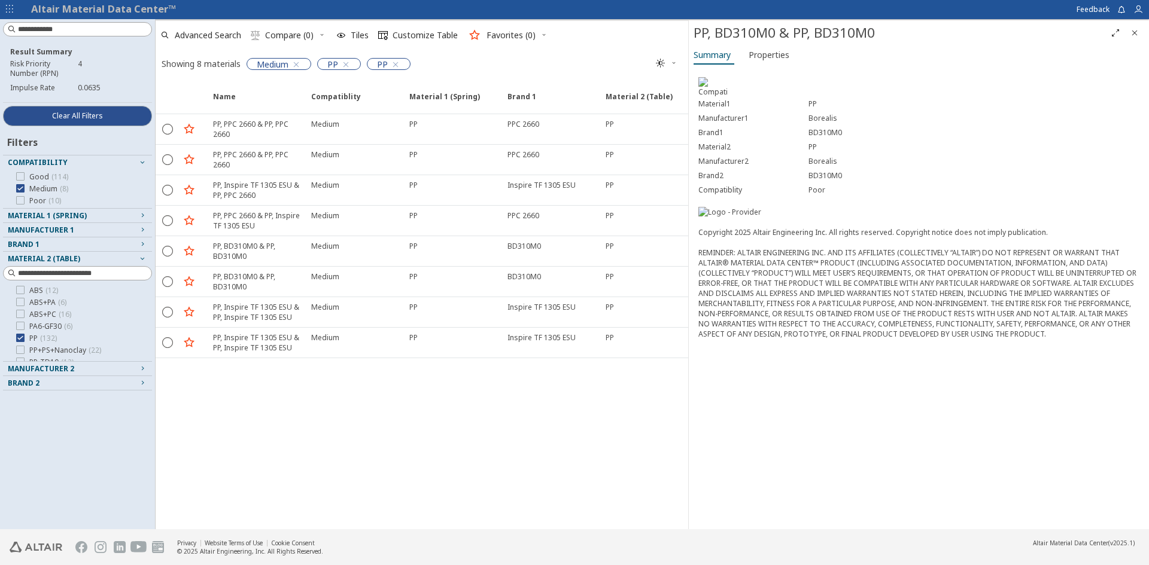
click at [31, 199] on span "Poor ( 10 )" at bounding box center [45, 201] width 32 height 10
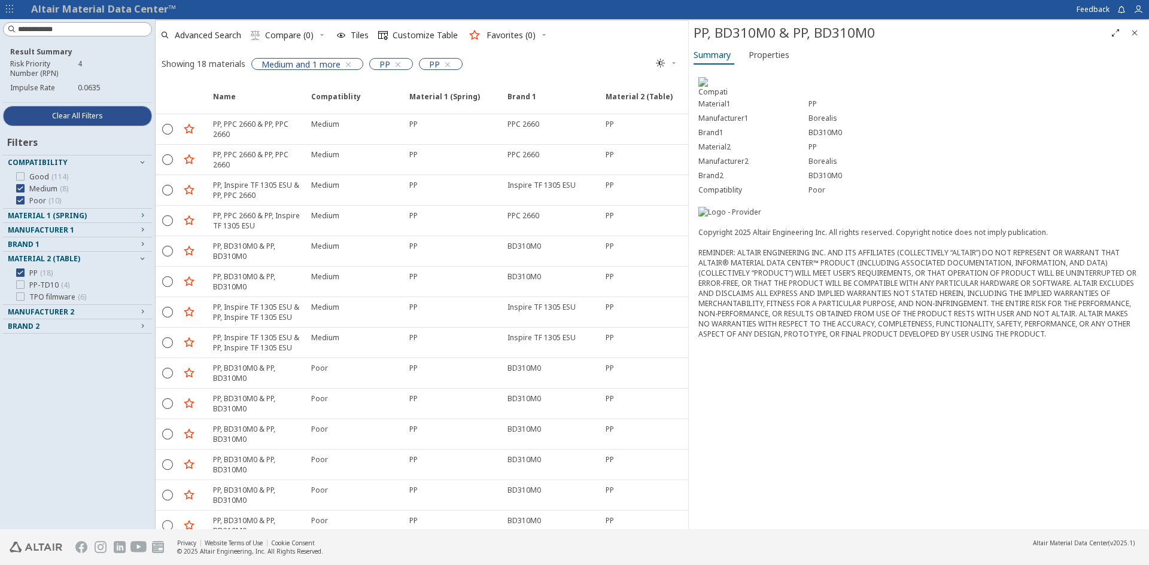
drag, startPoint x: 435, startPoint y: 519, endPoint x: 592, endPoint y: 525, distance: 156.8
click at [592, 525] on div "Name Compatiblity Compatiblity Material 1 (Spring) Material 1 (Spring) Brand 1 …" at bounding box center [422, 303] width 532 height 454
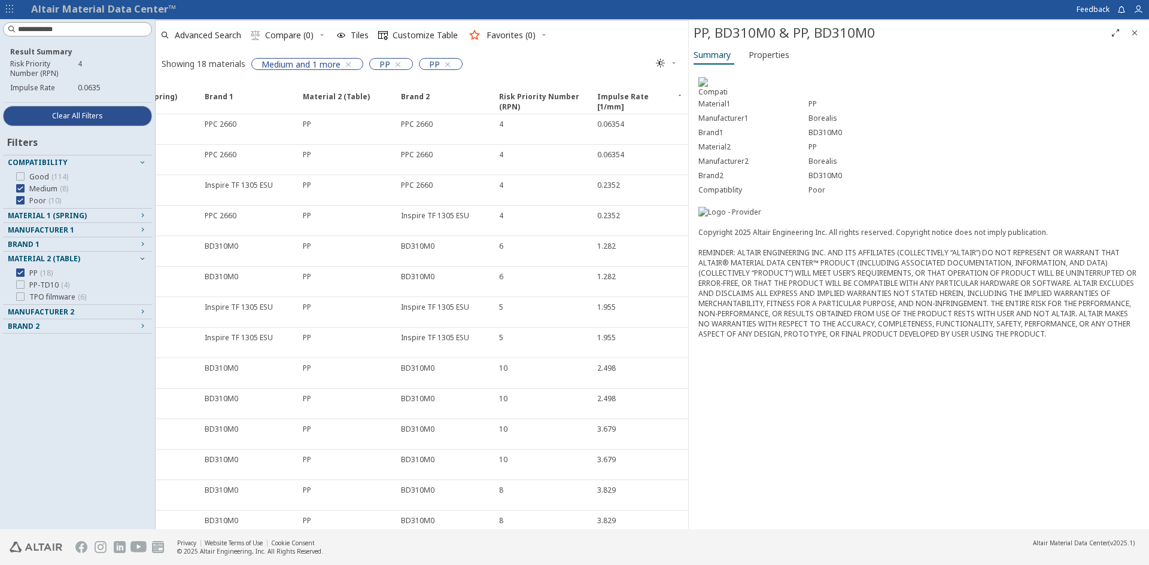
scroll to position [0, 312]
click at [620, 95] on span "Impulse Rate [1/mm]" at bounding box center [635, 103] width 77 height 22
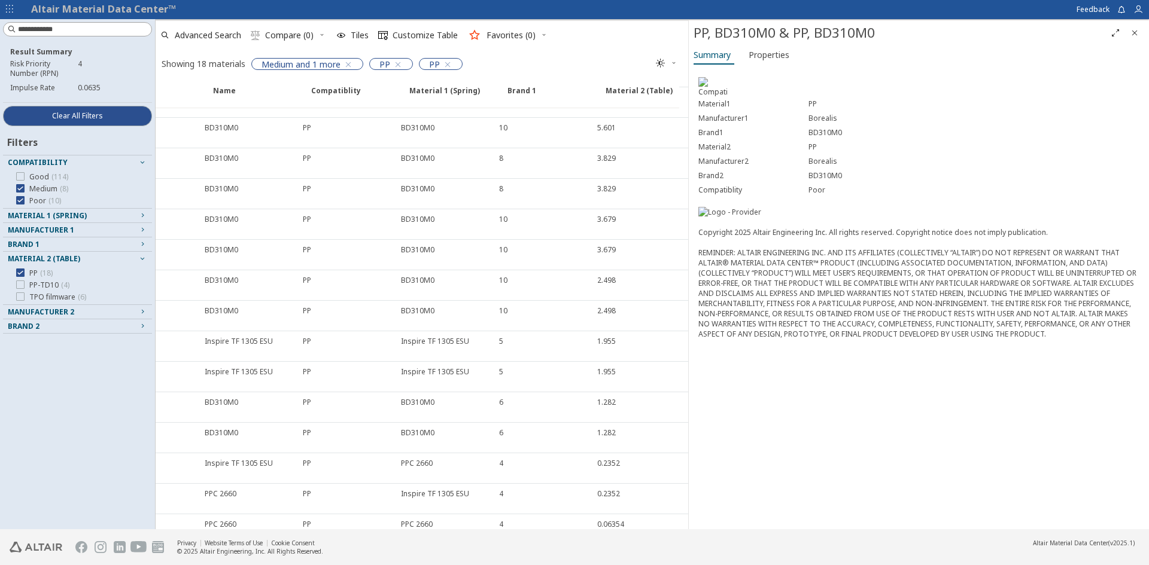
scroll to position [0, 303]
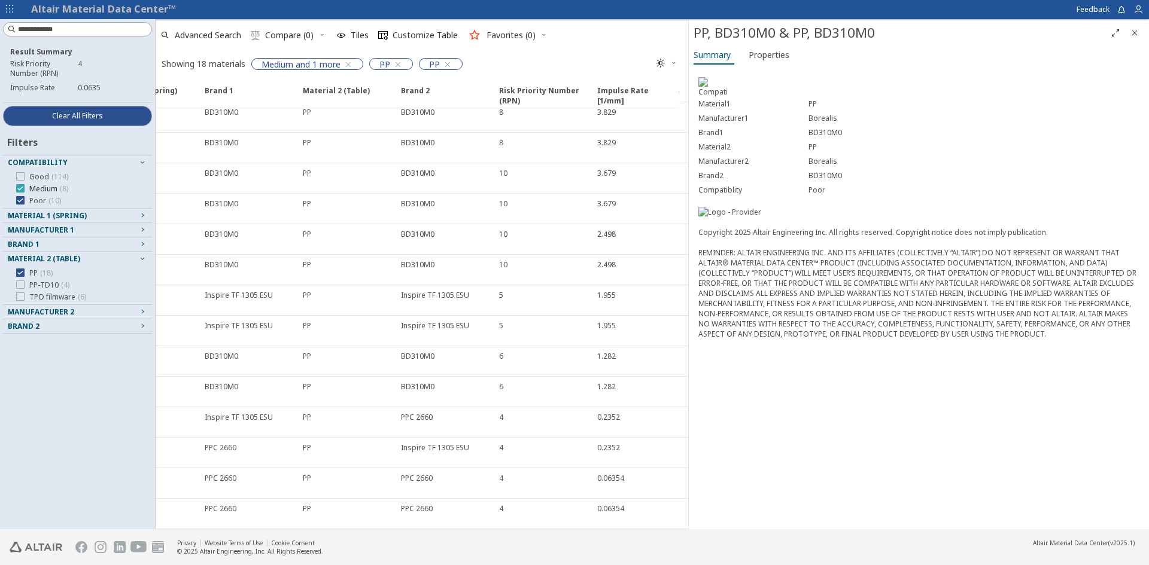
click at [48, 191] on span "Medium ( 8 )" at bounding box center [48, 189] width 39 height 10
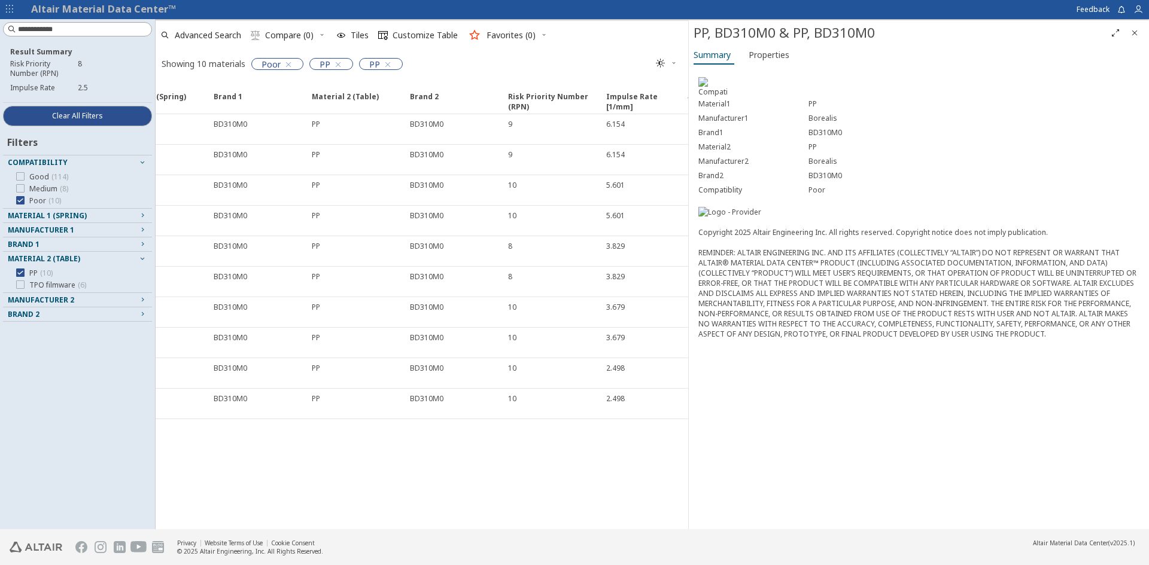
scroll to position [0, 303]
click at [39, 185] on span "Medium ( 8 )" at bounding box center [48, 189] width 39 height 10
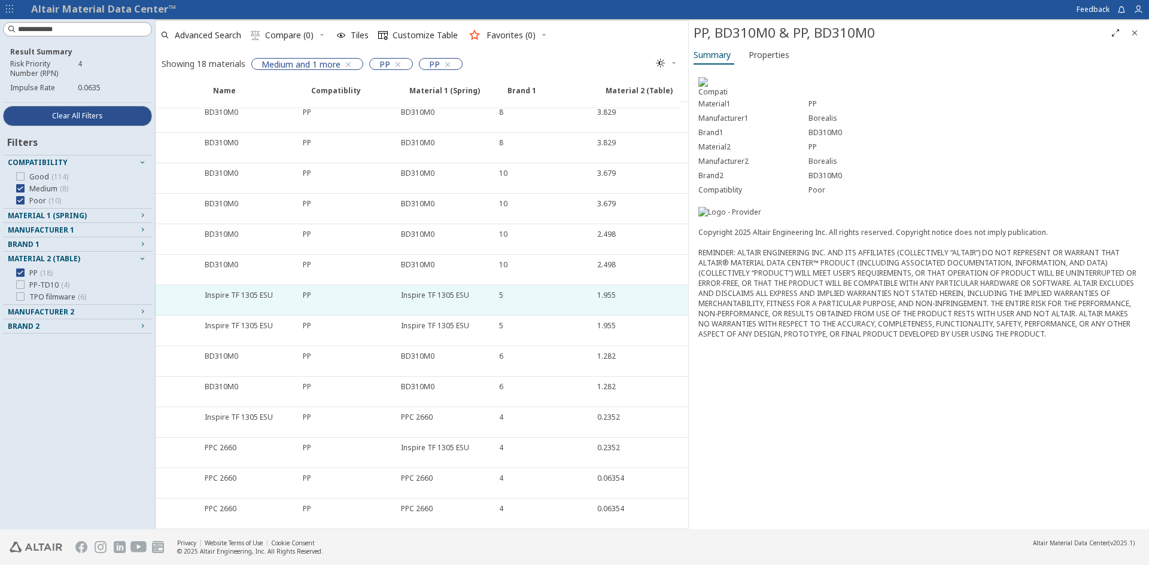
scroll to position [0, 312]
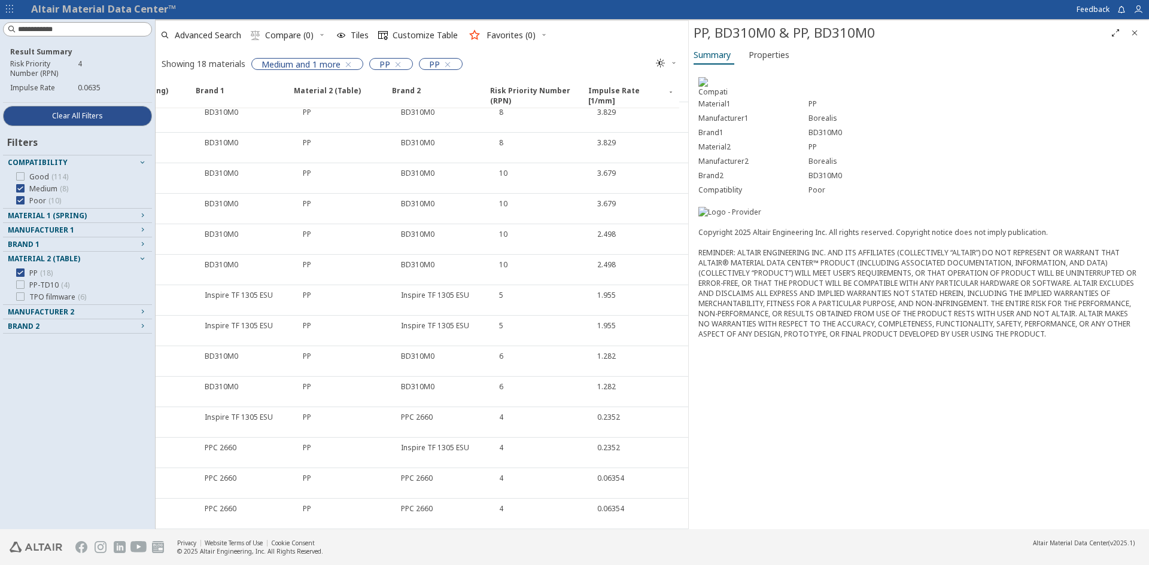
click at [640, 542] on footer "Privacy Website Terms of Use Cookie Consent © 2025 Altair Engineering, Inc. All…" at bounding box center [574, 547] width 1149 height 36
